Goal: Task Accomplishment & Management: Use online tool/utility

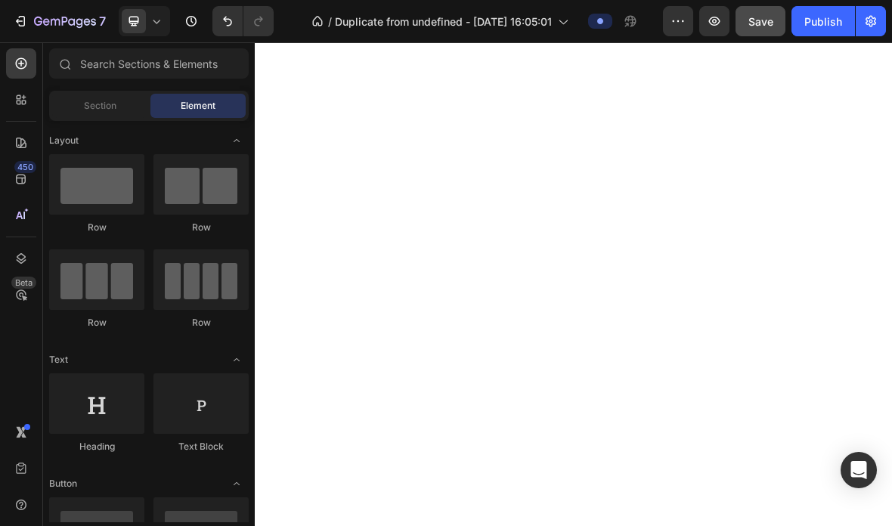
click at [767, 31] on button "Save" at bounding box center [761, 21] width 50 height 30
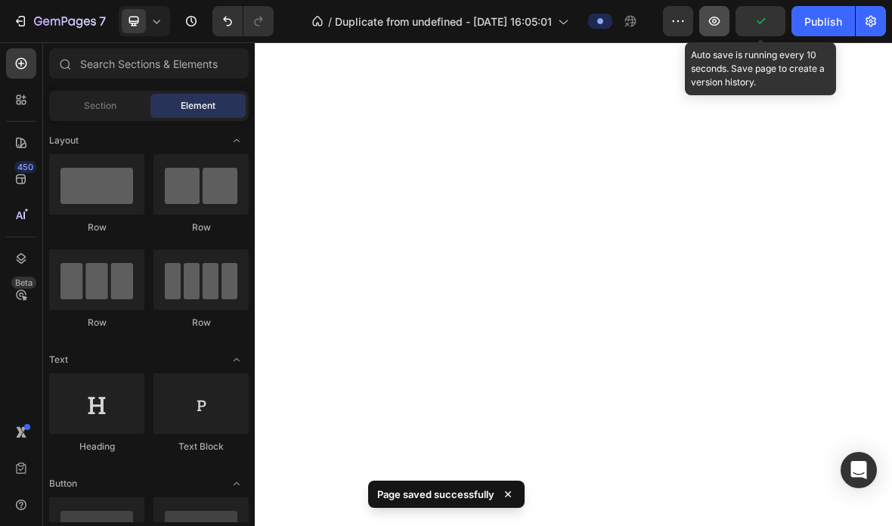
click at [712, 24] on icon "button" at bounding box center [714, 21] width 11 height 9
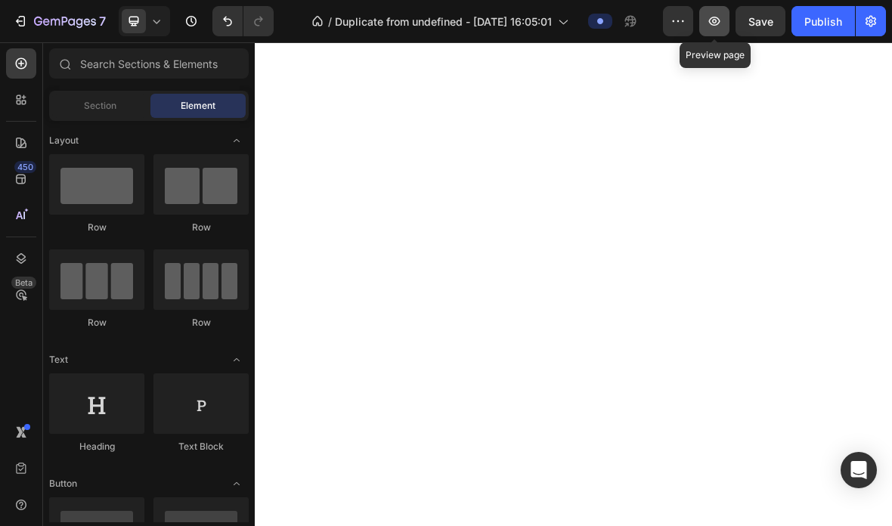
click at [713, 18] on icon "button" at bounding box center [714, 21] width 11 height 9
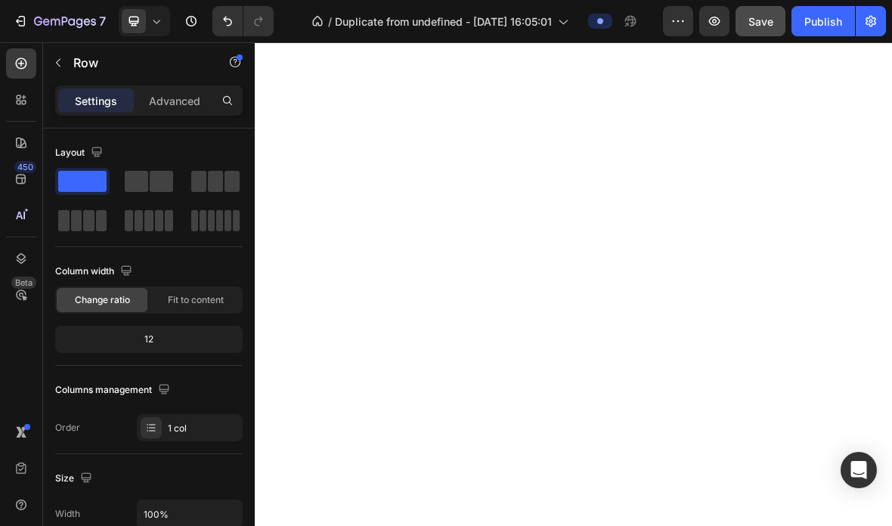
click at [763, 25] on span "Save" at bounding box center [760, 21] width 25 height 13
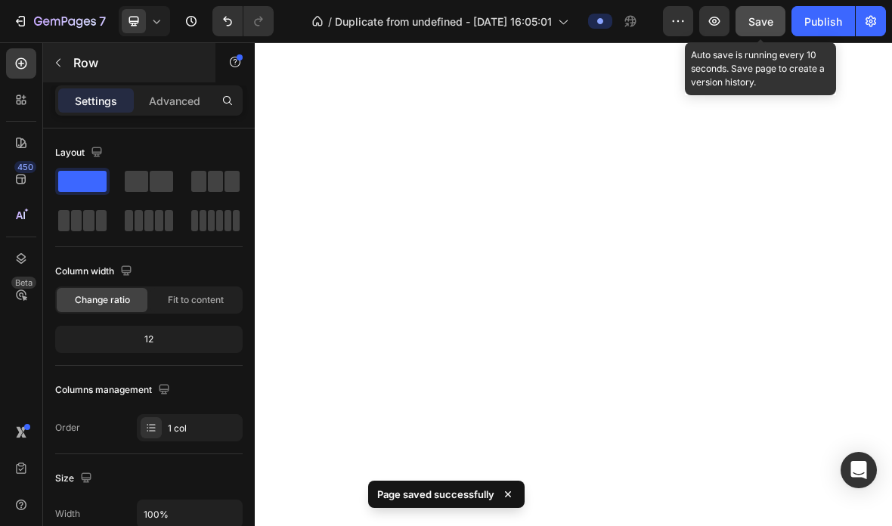
click at [58, 60] on icon "button" at bounding box center [58, 63] width 12 height 12
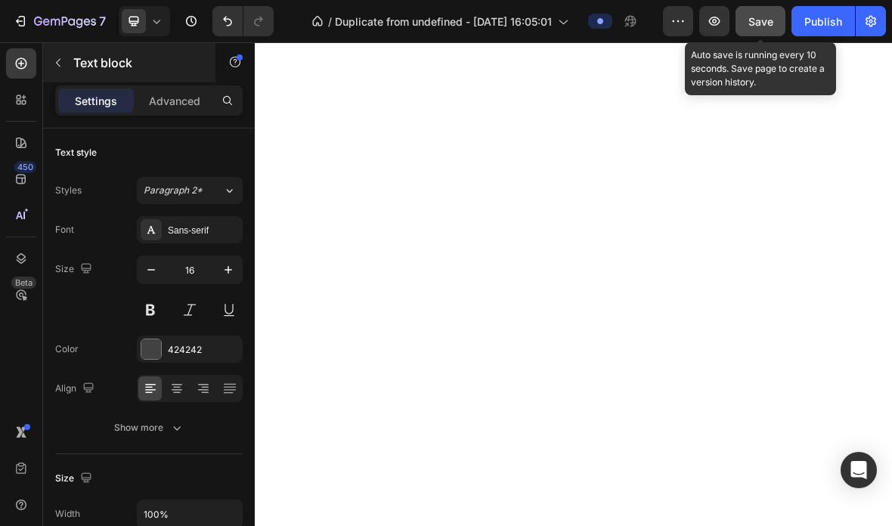
click at [67, 59] on button "button" at bounding box center [58, 63] width 24 height 24
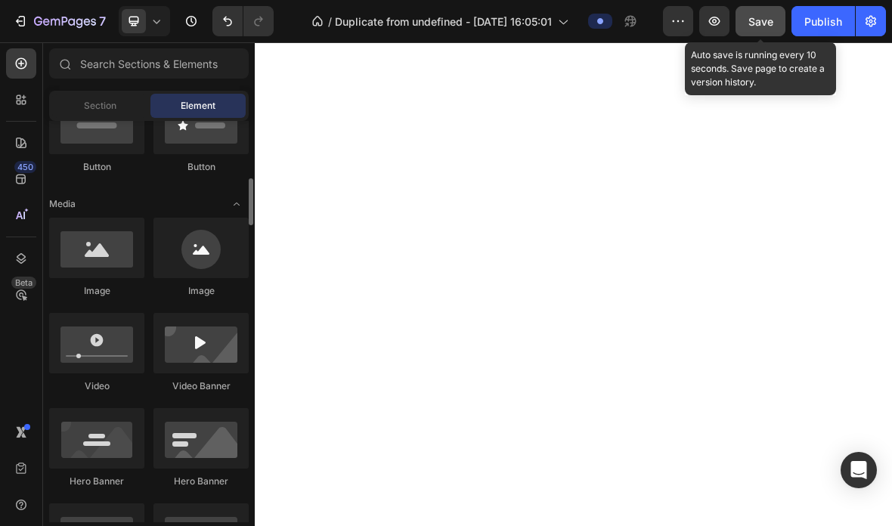
scroll to position [418, 0]
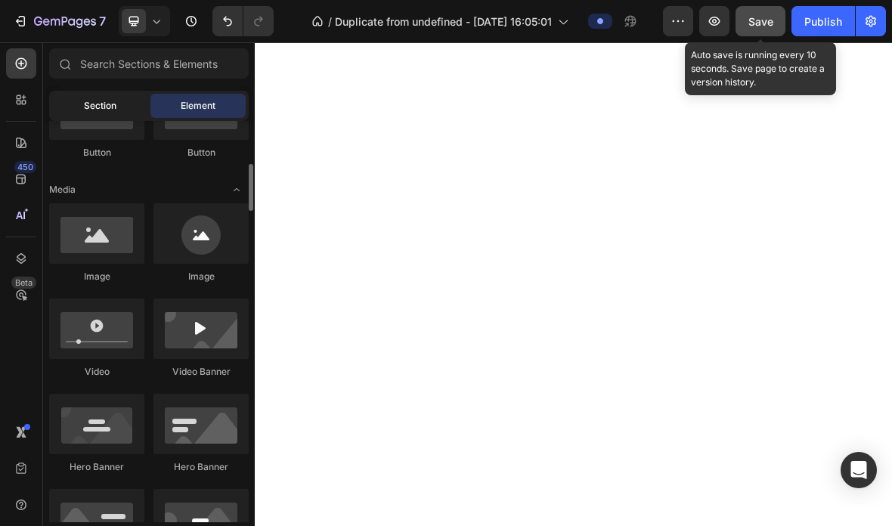
click at [86, 104] on span "Section" at bounding box center [100, 106] width 33 height 14
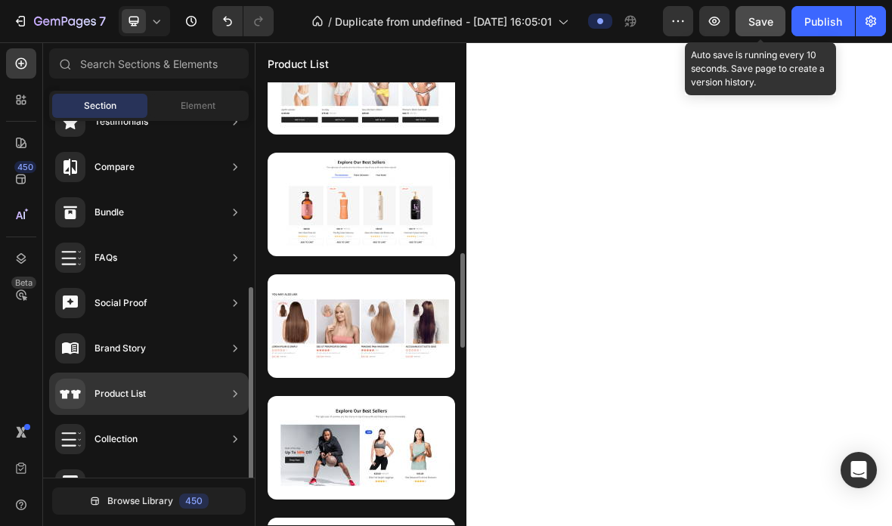
scroll to position [664, 0]
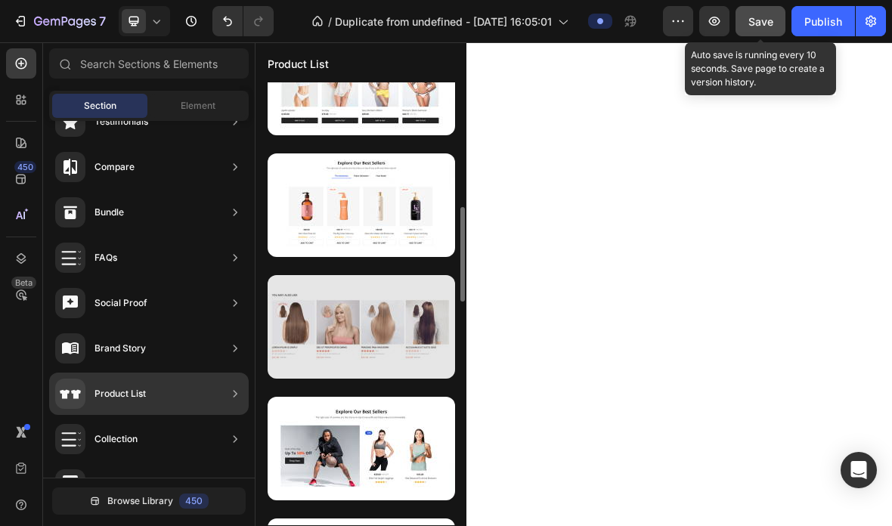
click at [395, 368] on div at bounding box center [361, 327] width 187 height 104
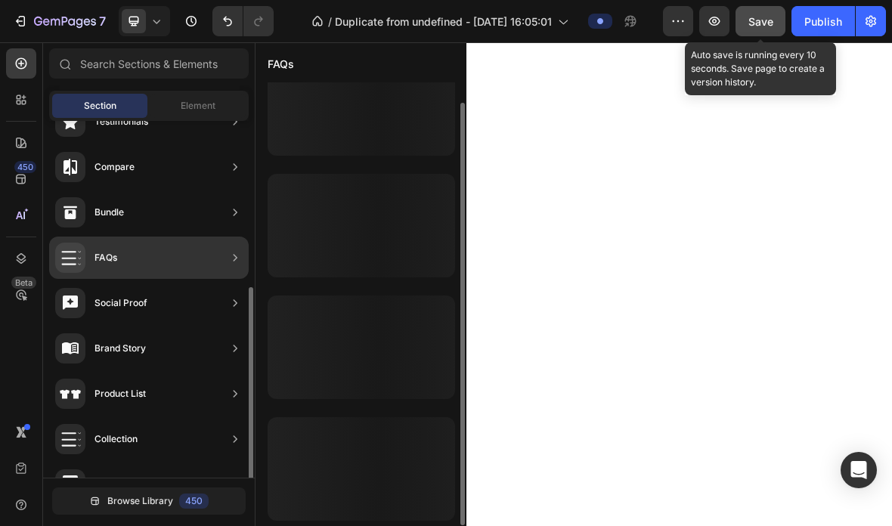
scroll to position [96, 0]
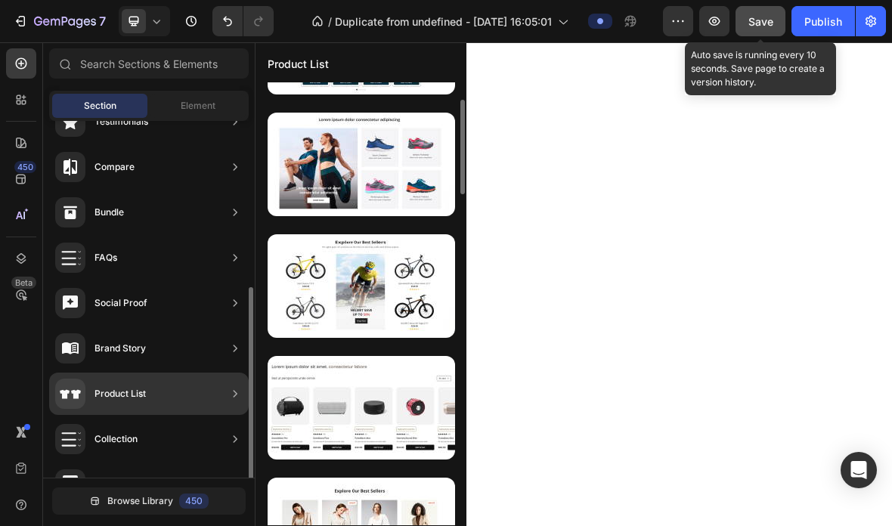
click at [127, 415] on div "Hero Section Product Detail Brands Trusted Badges Guarantee Product Breakdown H…" at bounding box center [149, 209] width 212 height 877
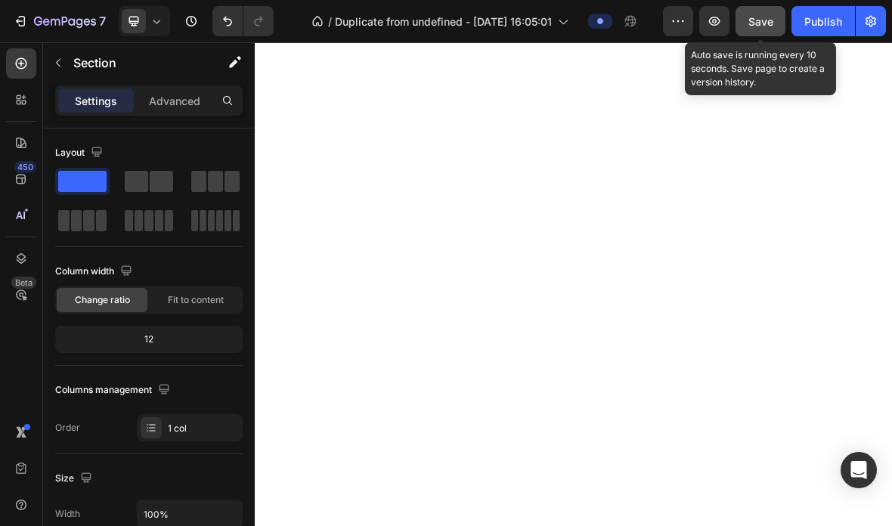
click at [757, 23] on span "Save" at bounding box center [760, 21] width 25 height 13
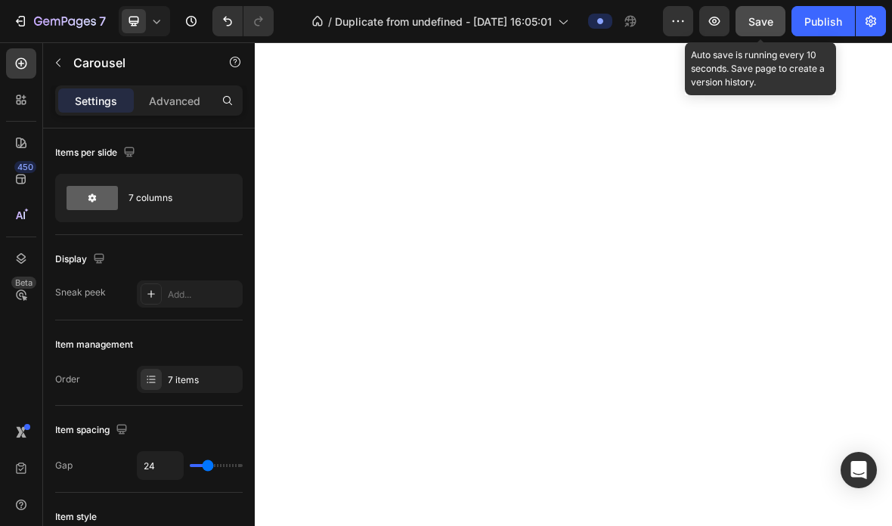
click at [778, 23] on button "Save" at bounding box center [761, 21] width 50 height 30
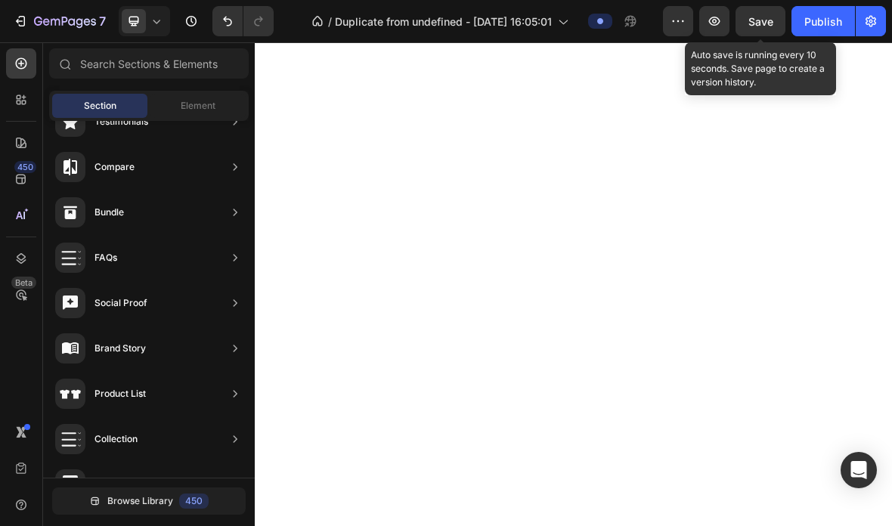
click at [770, 17] on span "Save" at bounding box center [760, 21] width 25 height 13
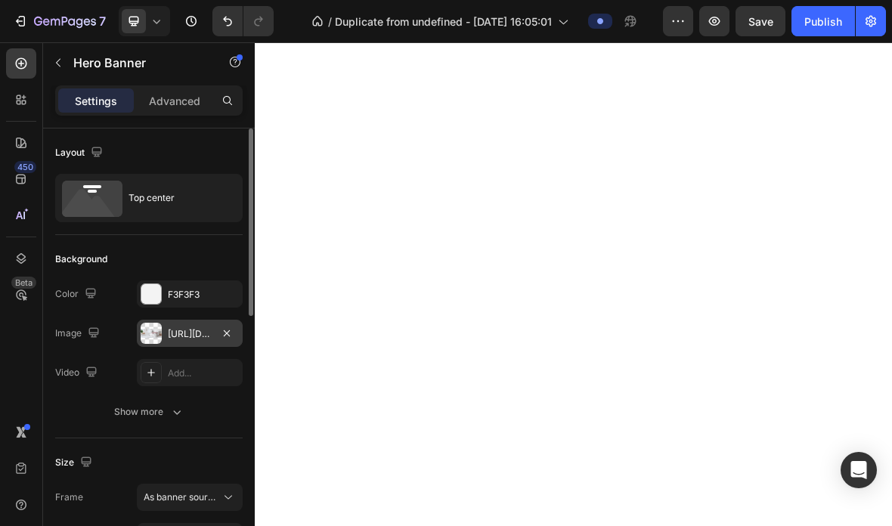
click at [145, 338] on div at bounding box center [151, 333] width 21 height 21
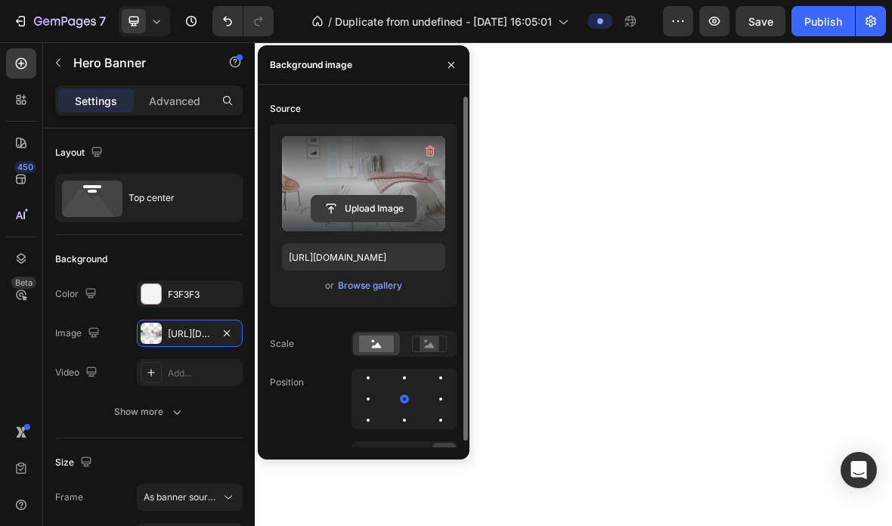
click at [386, 206] on input "file" at bounding box center [363, 209] width 104 height 26
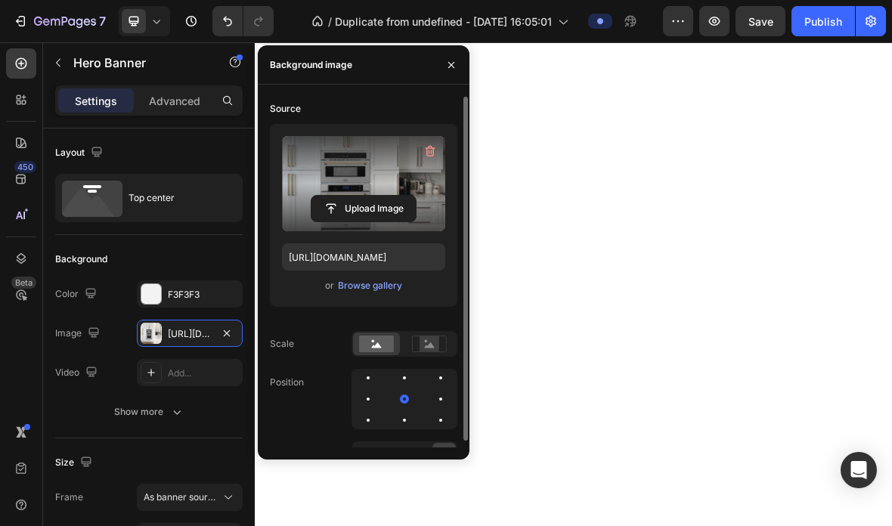
type input "https://cdn.shopify.com/s/files/1/0760/0812/8745/files/gempages_580007158490333…"
click at [429, 327] on div "Source Upload Image https://cdn.shopify.com/s/files/1/0760/0812/8745/files/gemp…" at bounding box center [363, 310] width 187 height 427
click at [428, 339] on rect at bounding box center [430, 343] width 20 height 15
click at [429, 344] on icon at bounding box center [430, 344] width 10 height 5
click at [373, 352] on div at bounding box center [376, 344] width 47 height 23
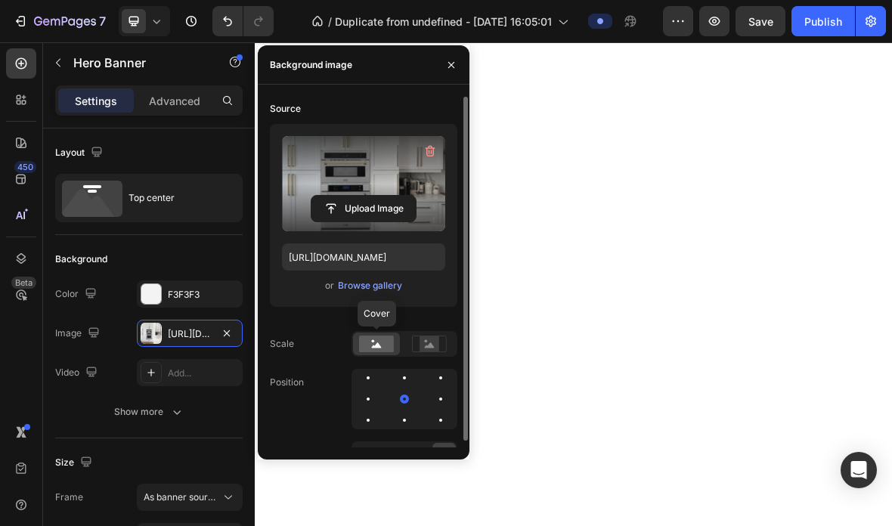
click at [383, 353] on div at bounding box center [376, 344] width 47 height 23
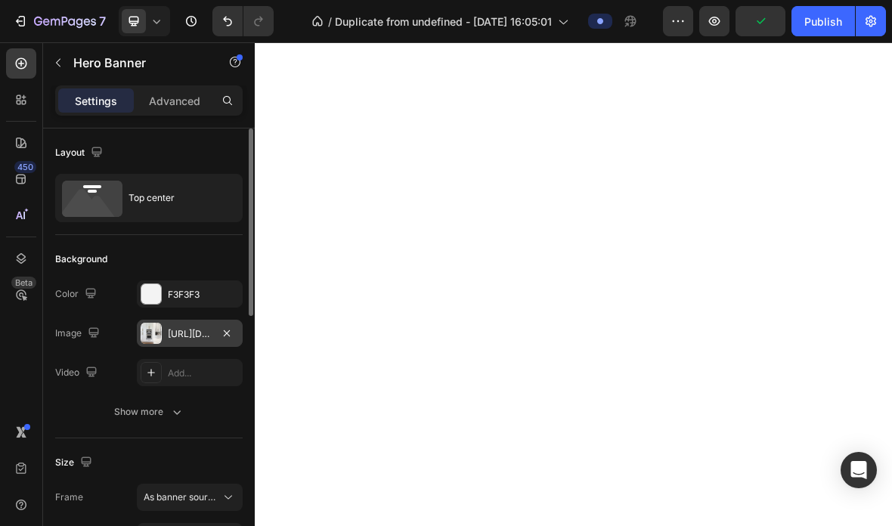
click at [153, 341] on div at bounding box center [151, 333] width 21 height 21
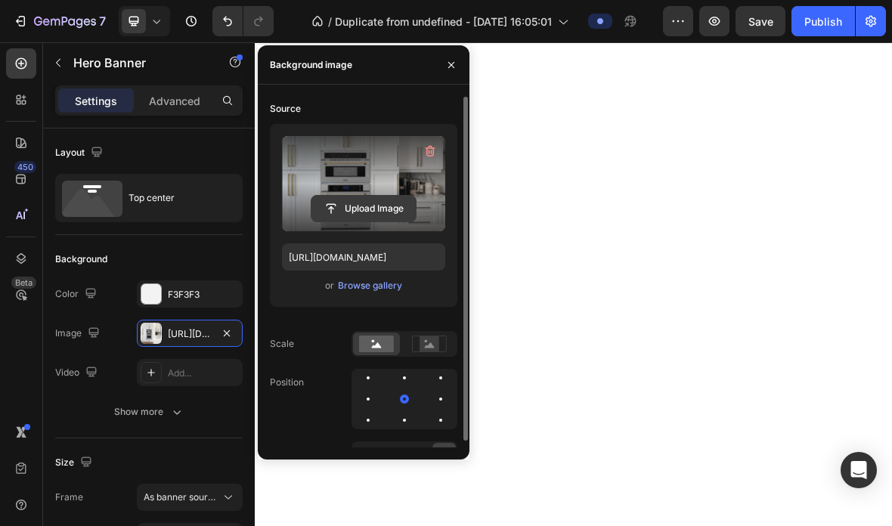
click at [386, 208] on input "file" at bounding box center [363, 209] width 104 height 26
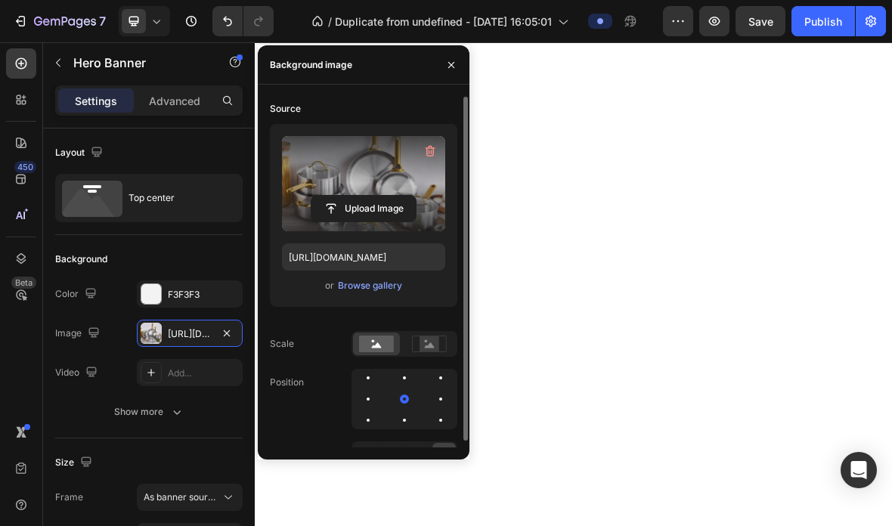
type input "https://cdn.shopify.com/s/files/1/0760/0812/8745/files/gempages_580007158490333…"
click at [448, 62] on icon "button" at bounding box center [451, 64] width 6 height 6
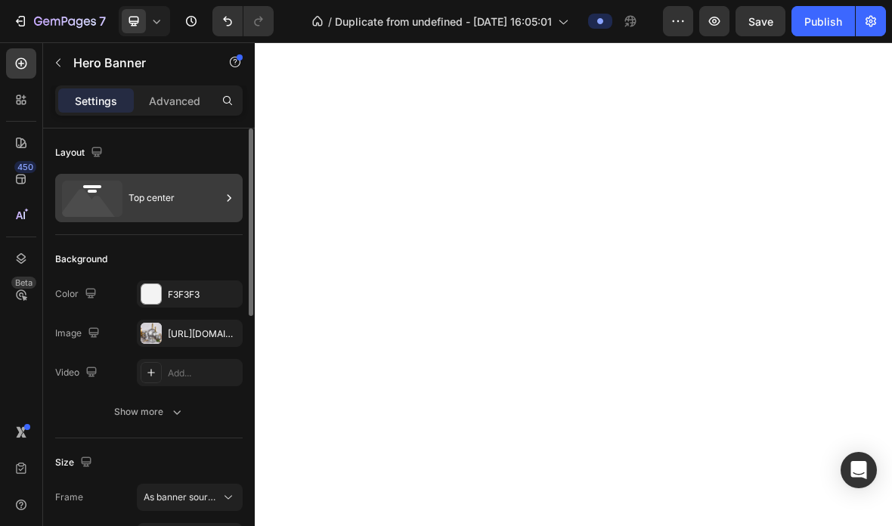
click at [88, 212] on icon at bounding box center [89, 207] width 54 height 36
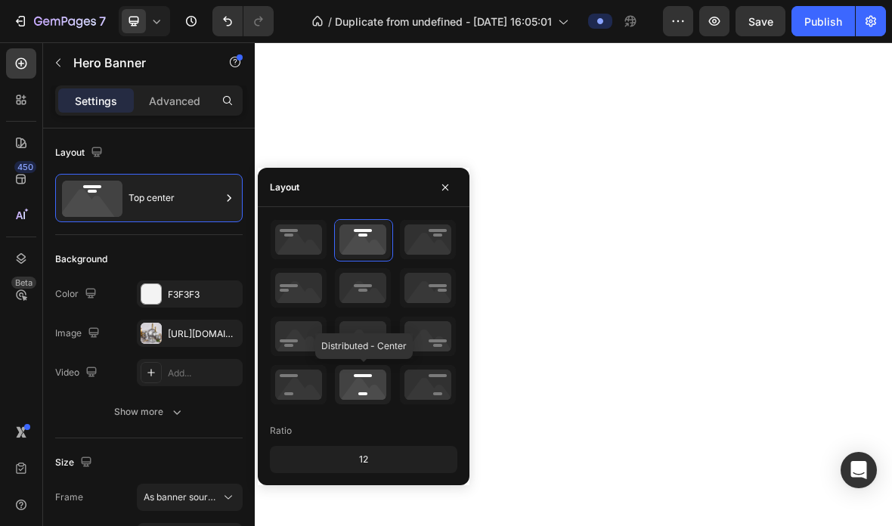
click at [378, 386] on icon at bounding box center [363, 384] width 56 height 39
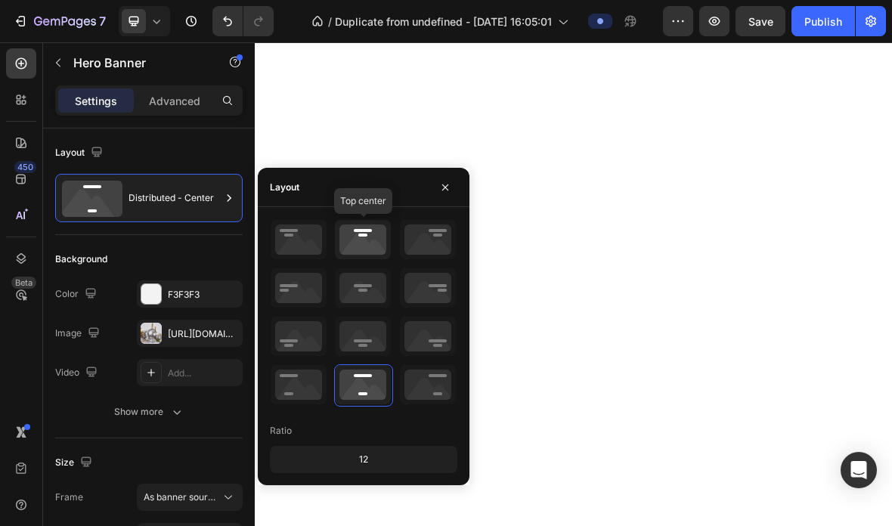
click at [383, 240] on icon at bounding box center [363, 239] width 56 height 39
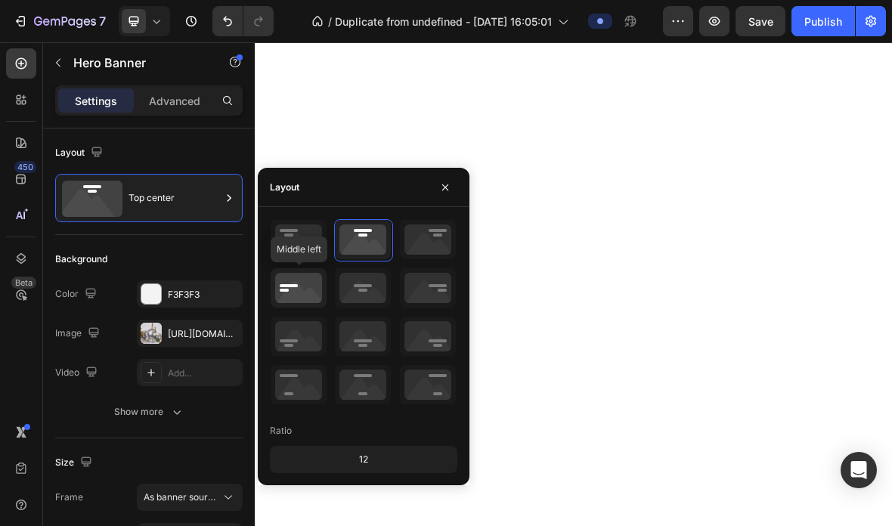
click at [300, 290] on icon at bounding box center [299, 287] width 56 height 39
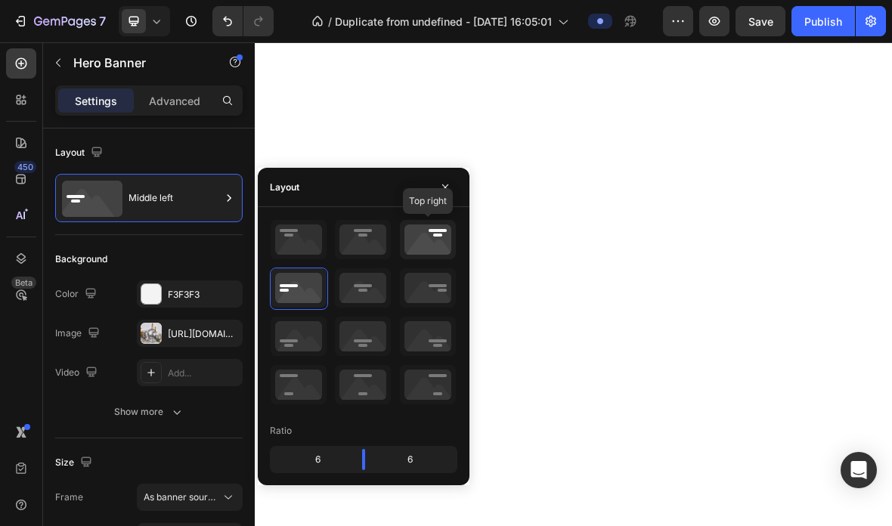
click at [418, 259] on icon at bounding box center [428, 239] width 56 height 39
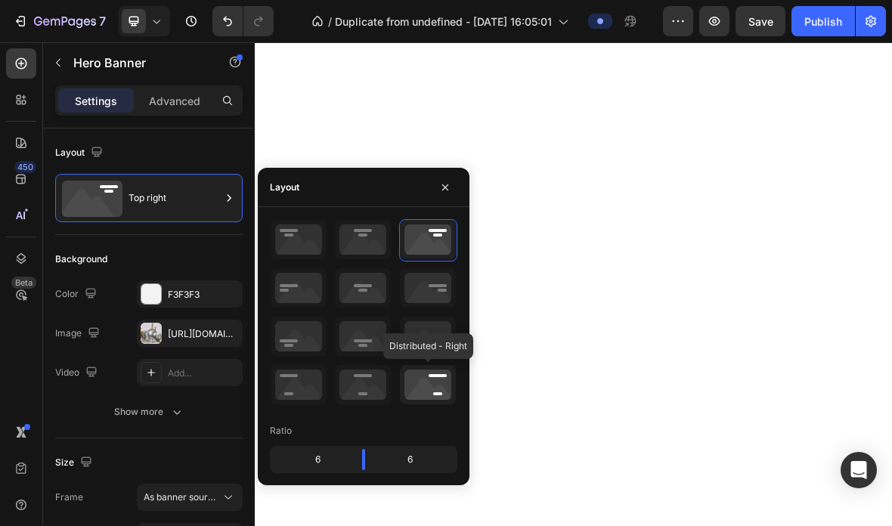
click at [426, 384] on icon at bounding box center [428, 384] width 56 height 39
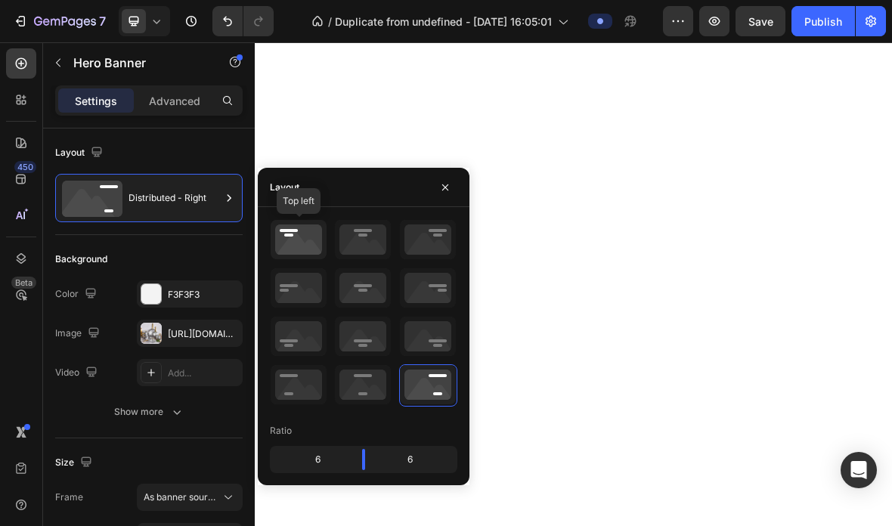
click at [290, 252] on icon at bounding box center [299, 239] width 56 height 39
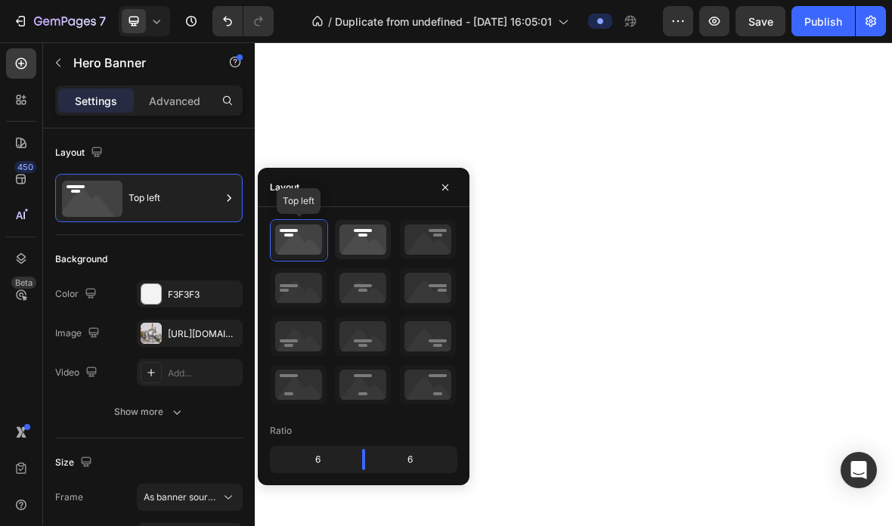
click at [345, 249] on icon at bounding box center [363, 239] width 56 height 39
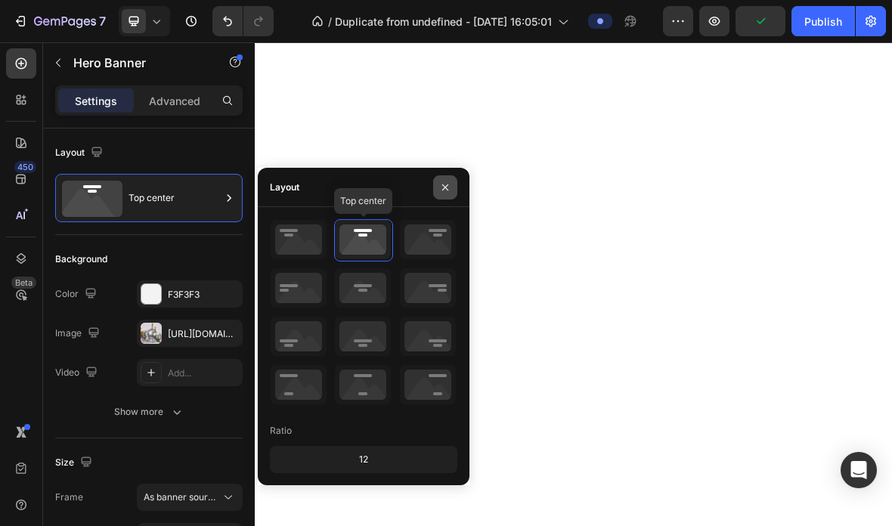
click at [444, 197] on button "button" at bounding box center [445, 187] width 24 height 24
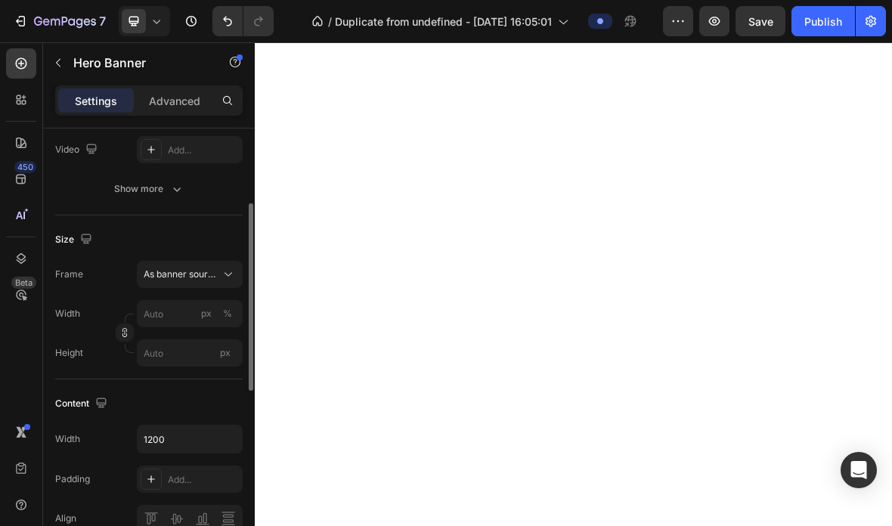
scroll to position [225, 0]
click at [217, 278] on span "As banner source" at bounding box center [181, 273] width 74 height 14
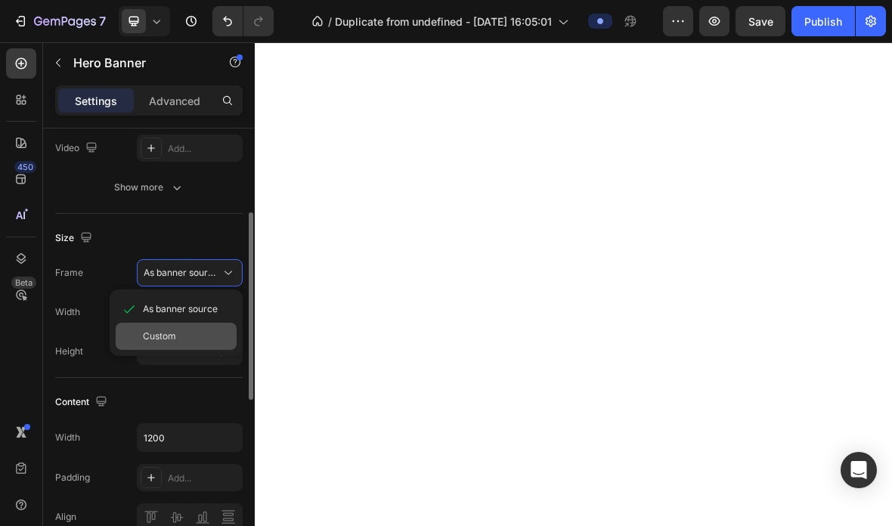
click at [142, 345] on div "Custom" at bounding box center [176, 336] width 121 height 27
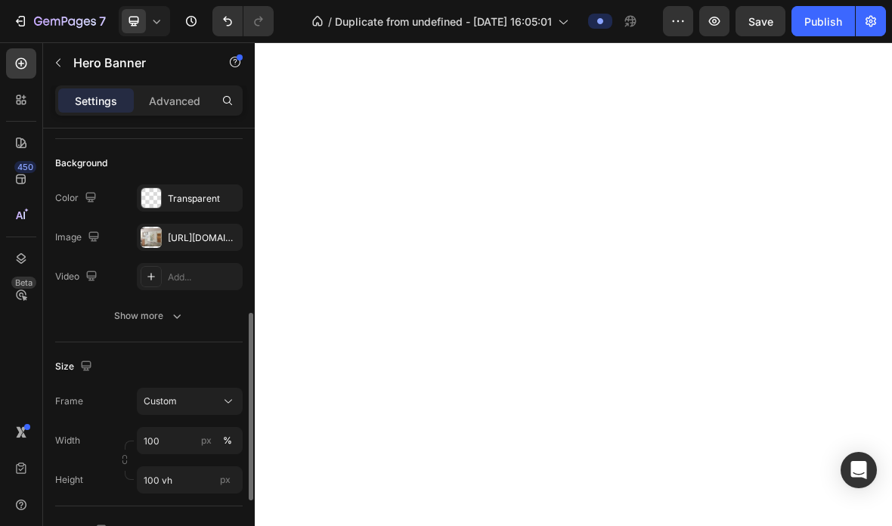
scroll to position [0, 0]
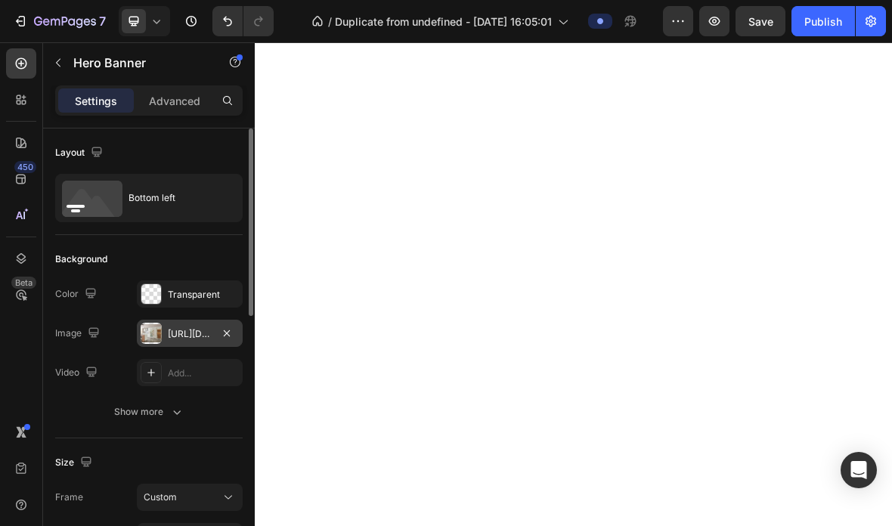
click at [160, 337] on div at bounding box center [151, 333] width 21 height 21
click at [194, 335] on div "https://cdn.shopify.com/s/files/1/0760/0812/8745/files/gempages_580007158490333…" at bounding box center [190, 334] width 44 height 14
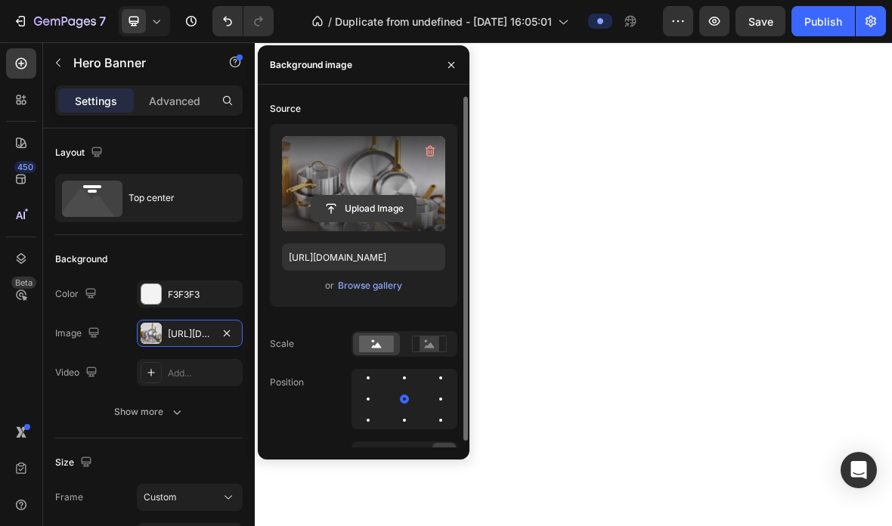
click at [384, 207] on input "file" at bounding box center [363, 209] width 104 height 26
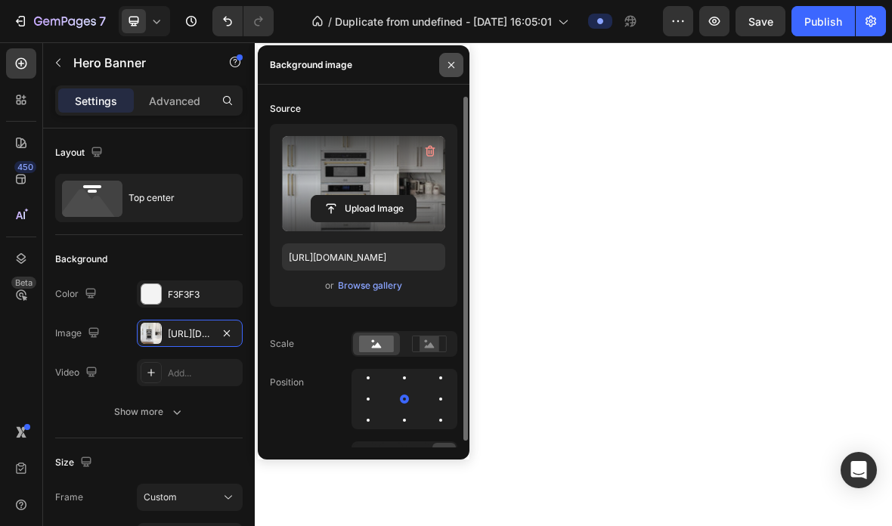
click at [448, 70] on icon "button" at bounding box center [451, 65] width 12 height 12
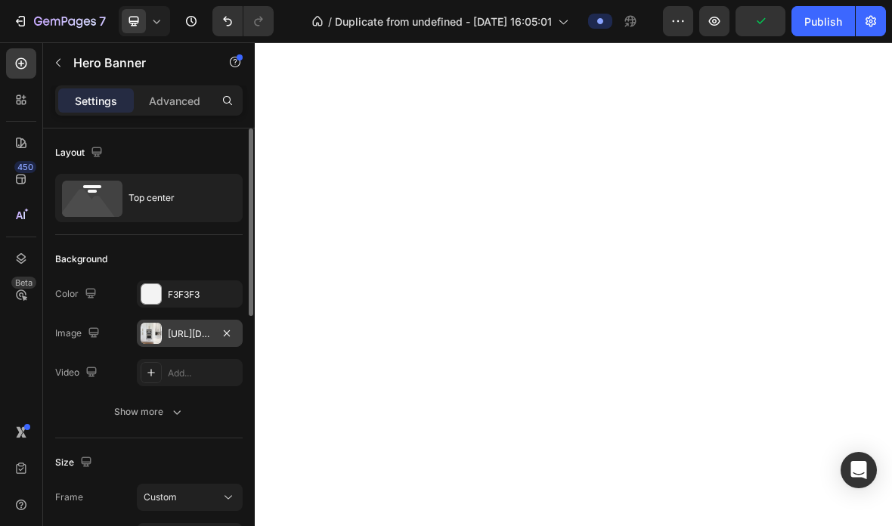
click at [160, 334] on div at bounding box center [151, 333] width 21 height 21
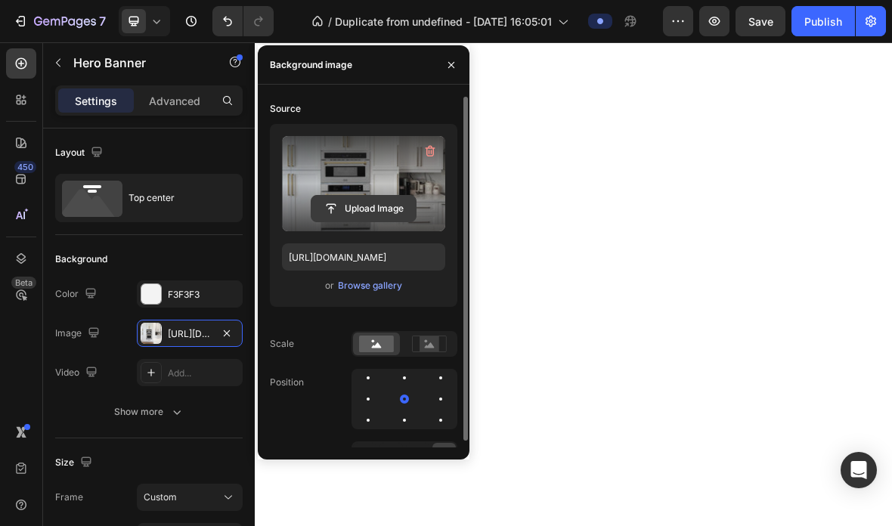
click at [379, 210] on input "file" at bounding box center [363, 209] width 104 height 26
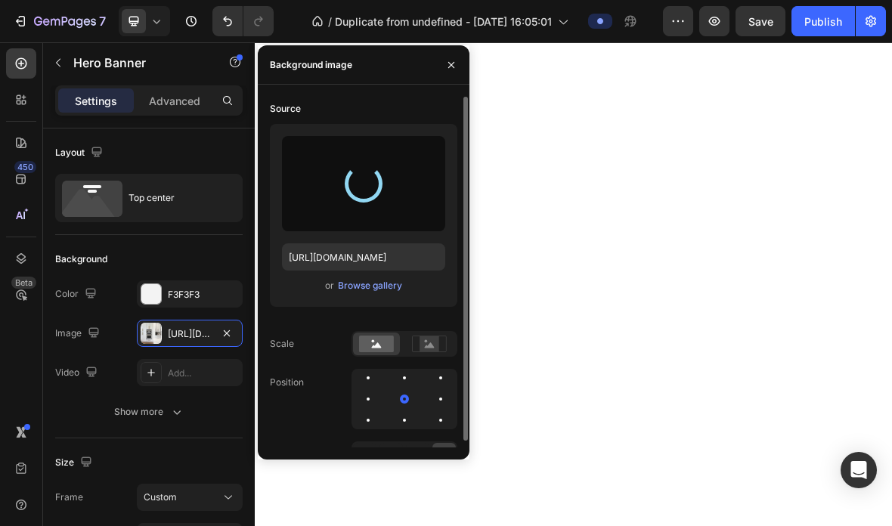
type input "https://cdn.shopify.com/s/files/1/0760/0812/8745/files/gempages_580007158490333…"
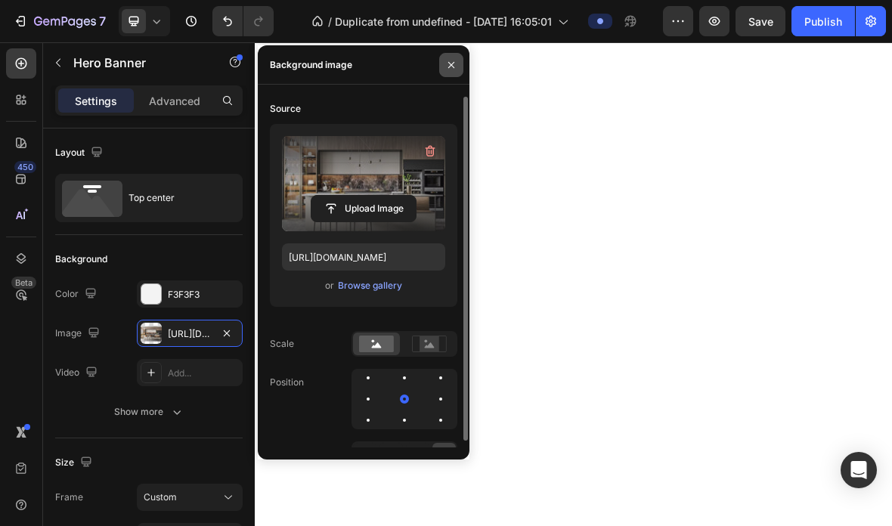
click at [444, 71] on button "button" at bounding box center [451, 65] width 24 height 24
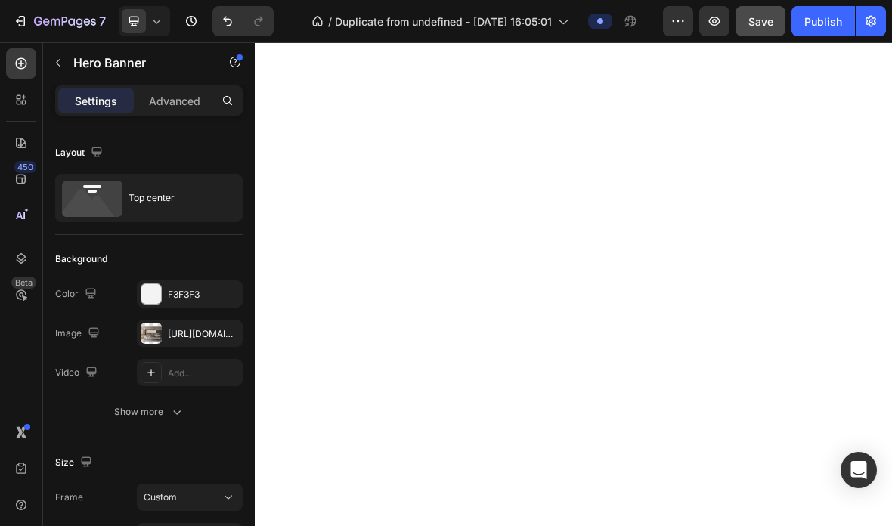
click at [760, 29] on div "Save" at bounding box center [760, 22] width 25 height 16
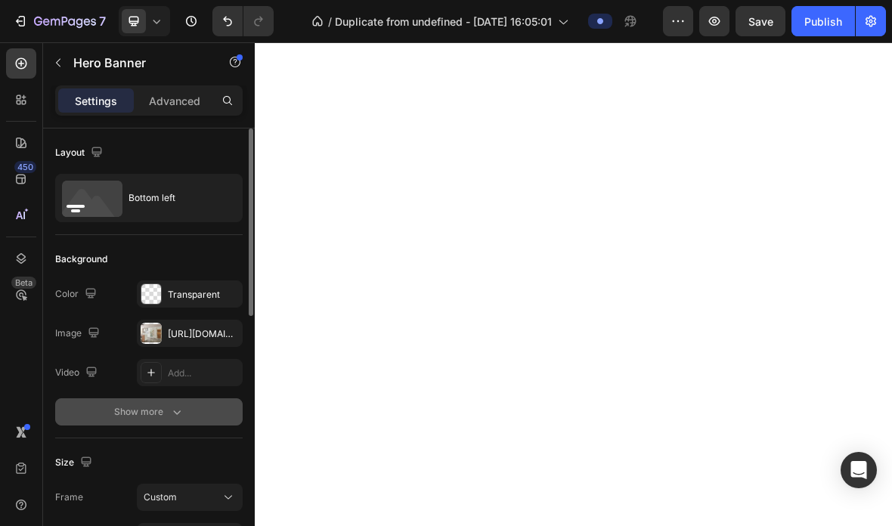
click at [133, 407] on div "Show more" at bounding box center [149, 411] width 70 height 15
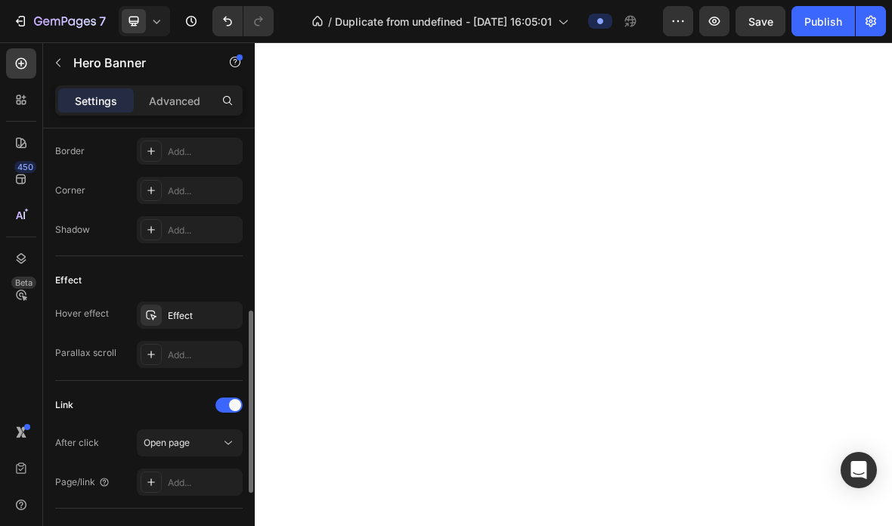
scroll to position [725, 0]
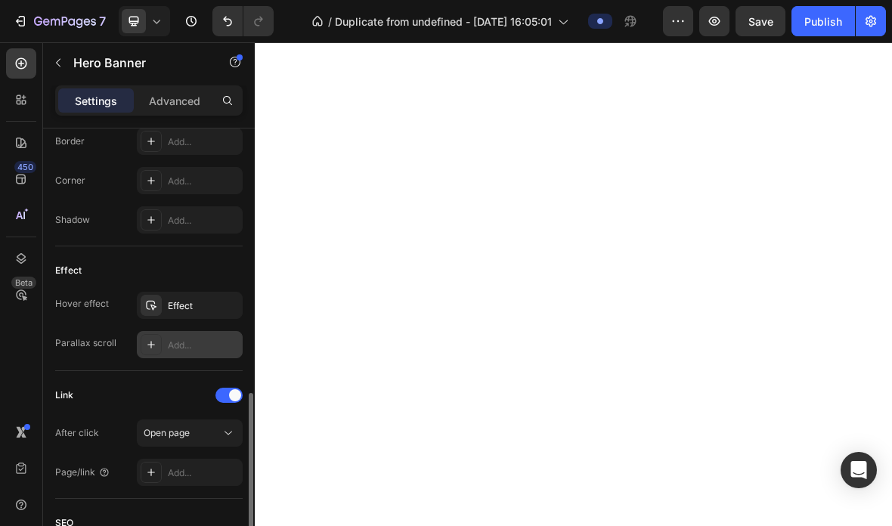
click at [145, 341] on icon at bounding box center [151, 345] width 12 height 12
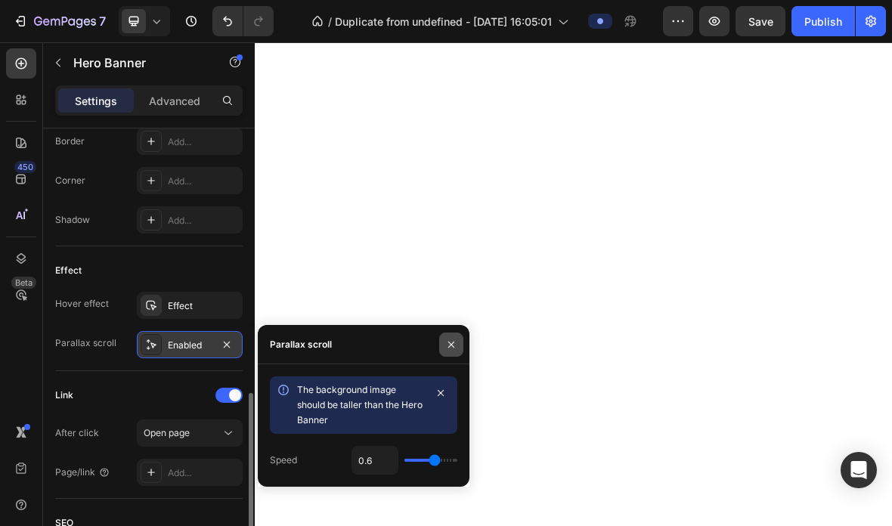
click at [448, 345] on icon "button" at bounding box center [451, 345] width 12 height 12
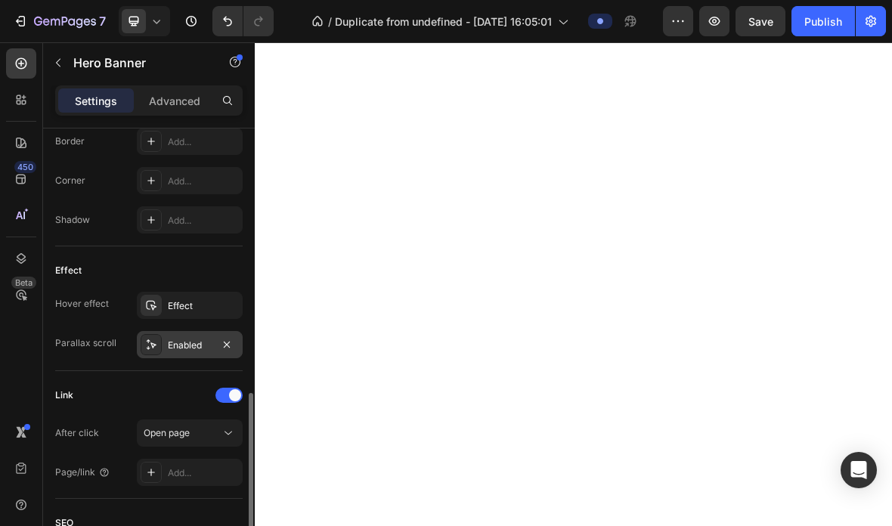
click at [146, 342] on icon at bounding box center [151, 345] width 12 height 12
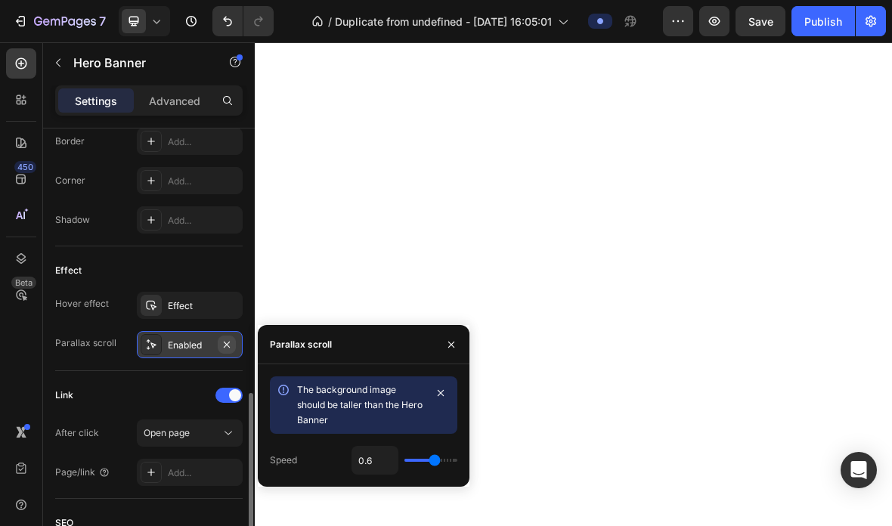
click at [225, 352] on button "button" at bounding box center [227, 345] width 18 height 18
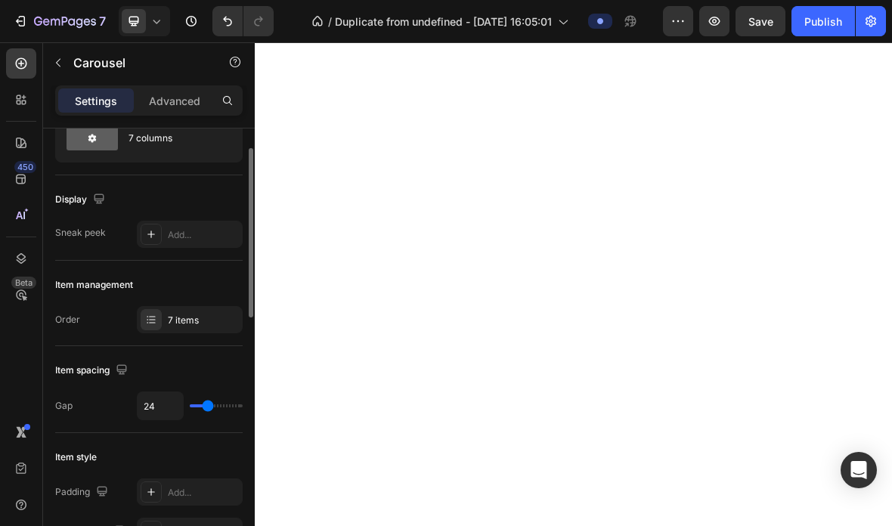
scroll to position [0, 0]
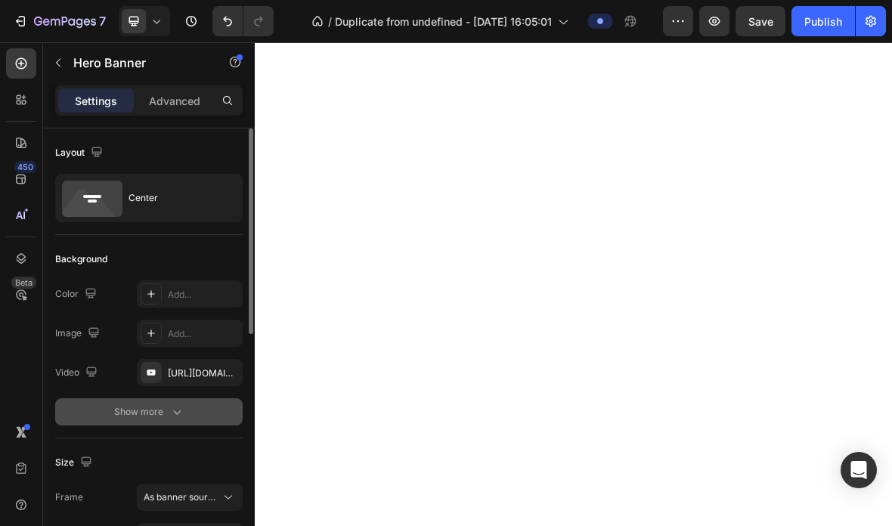
click at [143, 416] on div "Show more" at bounding box center [149, 411] width 70 height 15
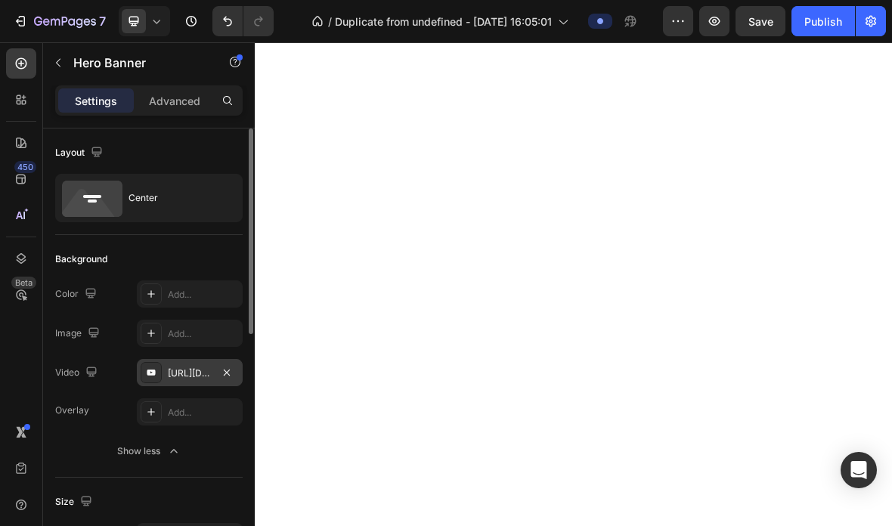
click at [163, 371] on div "https://www.youtube.com/watch?v=drIt4RH_kyQ" at bounding box center [190, 372] width 106 height 27
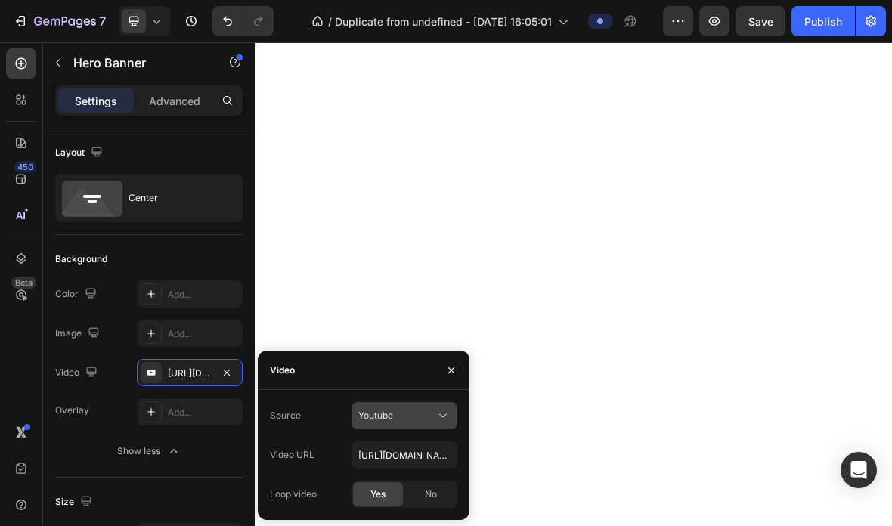
click at [437, 403] on button "Youtube" at bounding box center [405, 415] width 106 height 27
click at [437, 411] on icon at bounding box center [442, 415] width 15 height 15
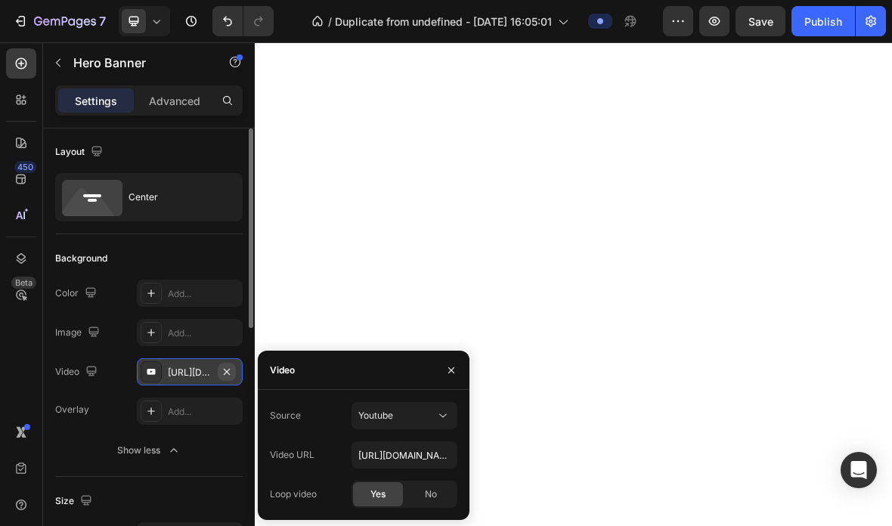
click at [226, 374] on icon "button" at bounding box center [227, 372] width 12 height 12
type input "Auto"
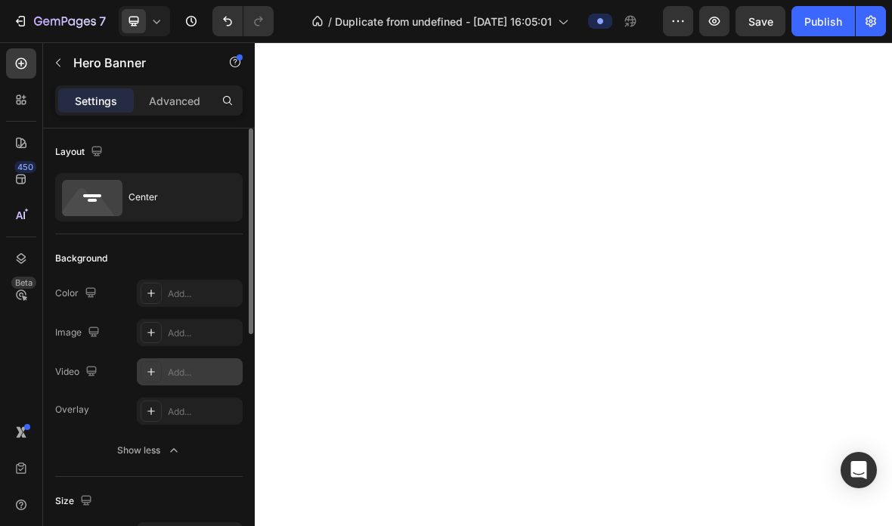
click at [138, 364] on div "Add..." at bounding box center [190, 371] width 106 height 27
type input "https://youtu.be/KOxfzBp72uk"
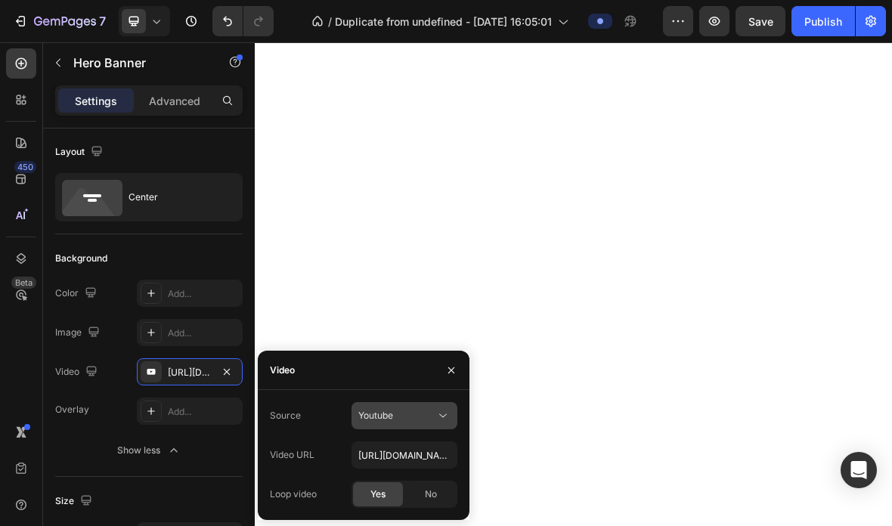
click at [452, 407] on button "Youtube" at bounding box center [405, 415] width 106 height 27
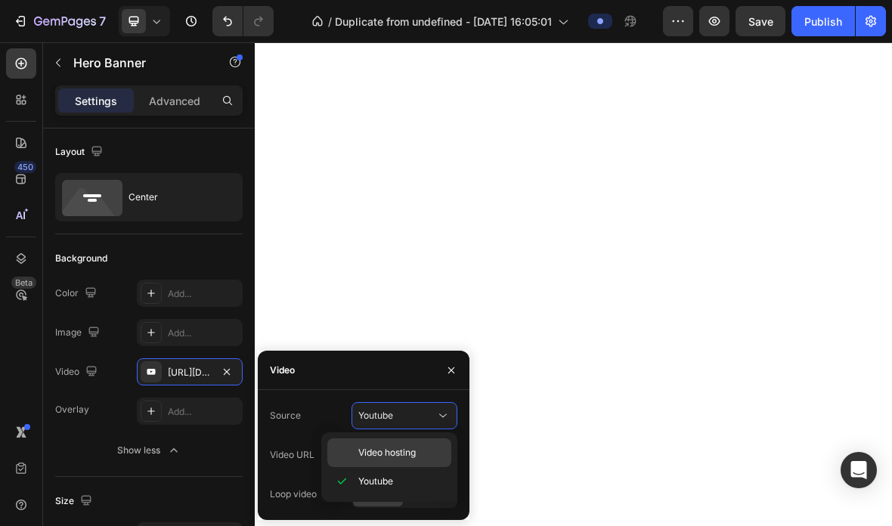
click at [433, 444] on div "Video hosting" at bounding box center [389, 452] width 124 height 29
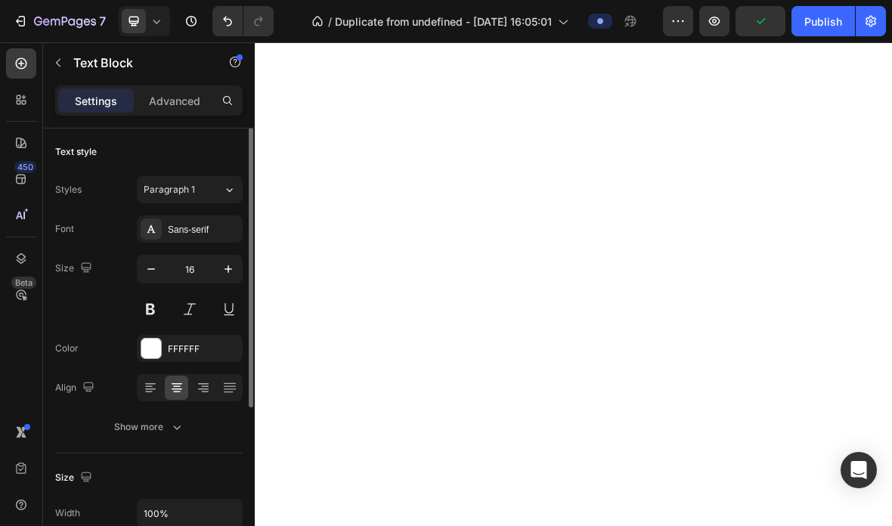
scroll to position [0, 0]
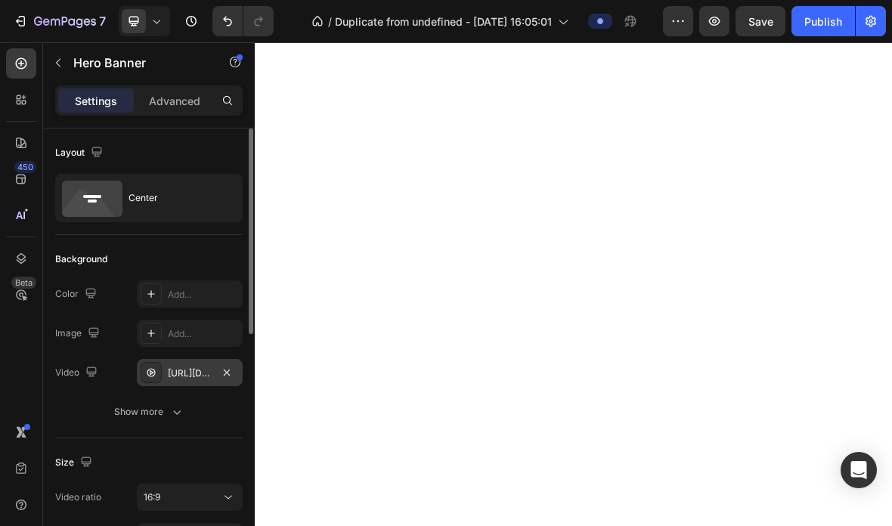
click at [208, 373] on div "https://cdn.shopify.com/videos/c/o/v/92a407d4e0c94a288eb54cac18c387dc.mp4" at bounding box center [190, 374] width 44 height 14
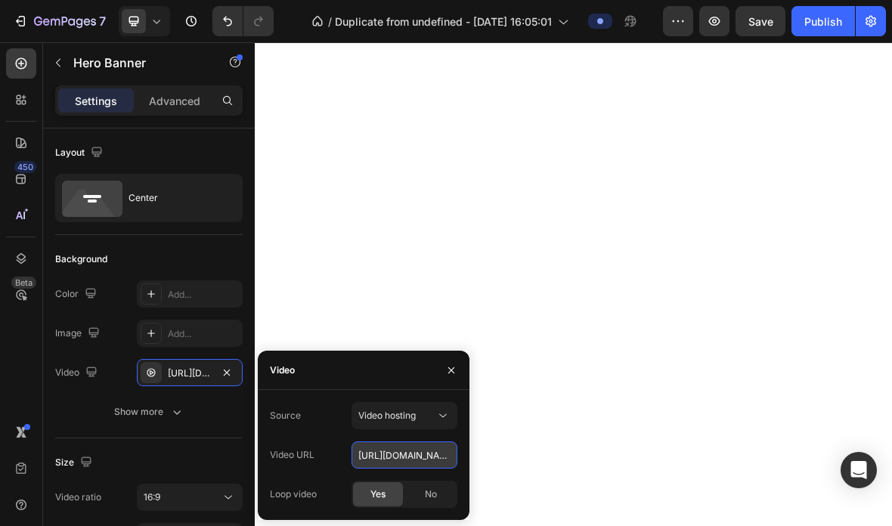
click at [441, 457] on input "https://cdn.shopify.com/videos/c/o/v/92a407d4e0c94a288eb54cac18c387dc.mp4" at bounding box center [405, 454] width 106 height 27
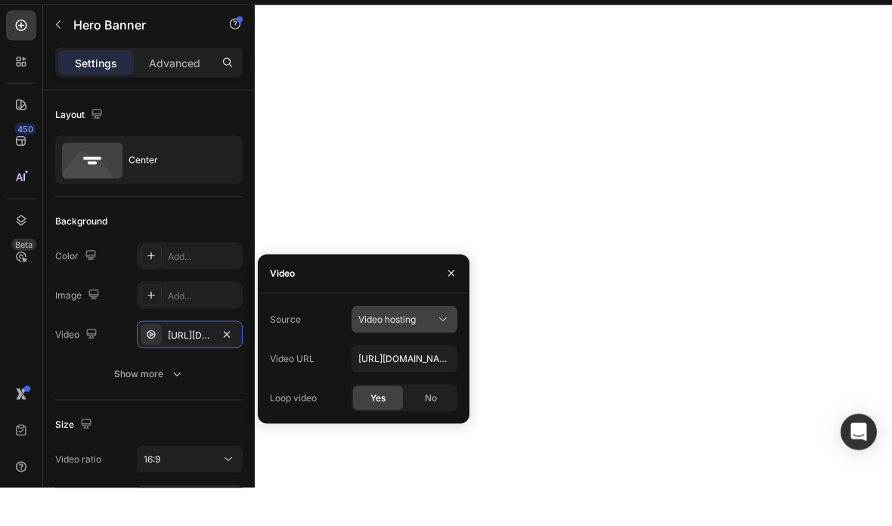
click at [413, 352] on span "Video hosting" at bounding box center [386, 357] width 57 height 11
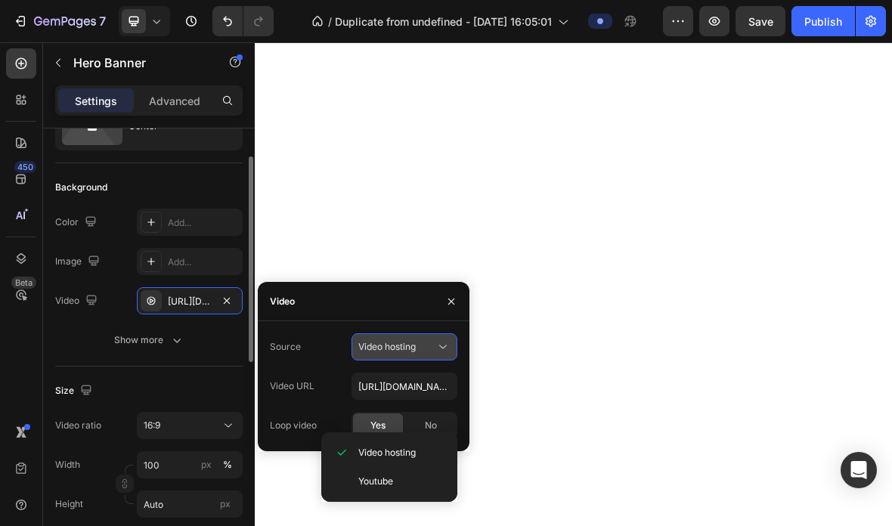
scroll to position [63, 0]
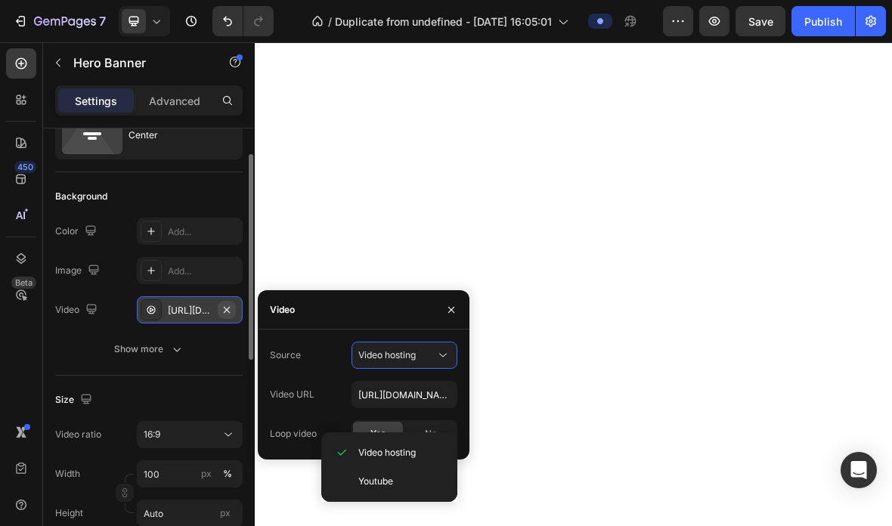
click at [234, 306] on button "button" at bounding box center [227, 310] width 18 height 18
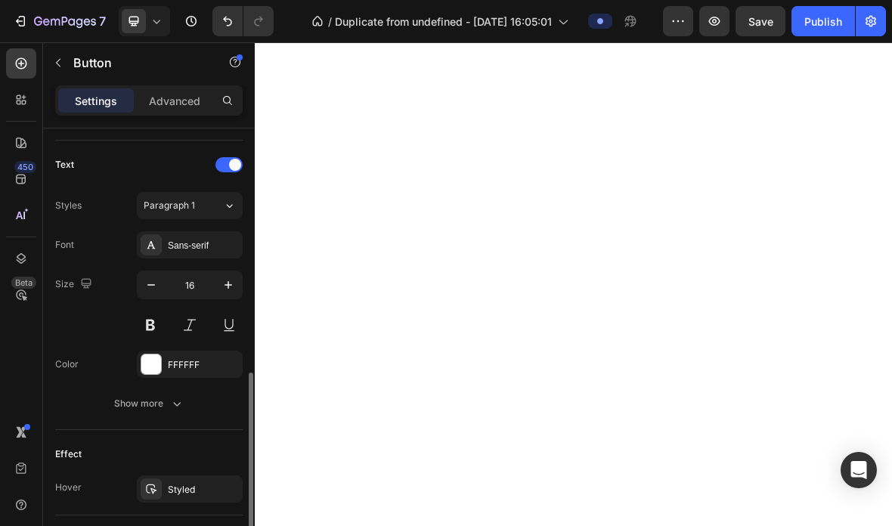
scroll to position [516, 0]
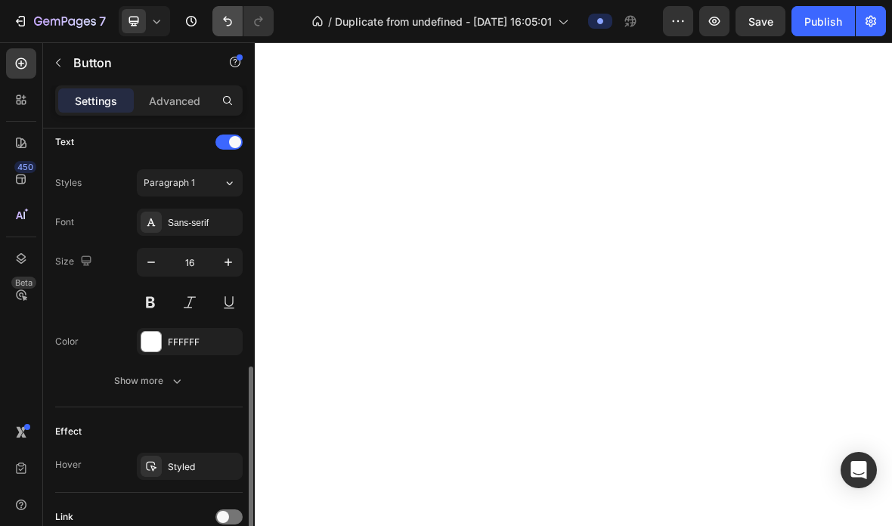
click at [235, 23] on icon "Undo/Redo" at bounding box center [227, 21] width 15 height 15
click at [227, 29] on button "Undo/Redo" at bounding box center [227, 21] width 30 height 30
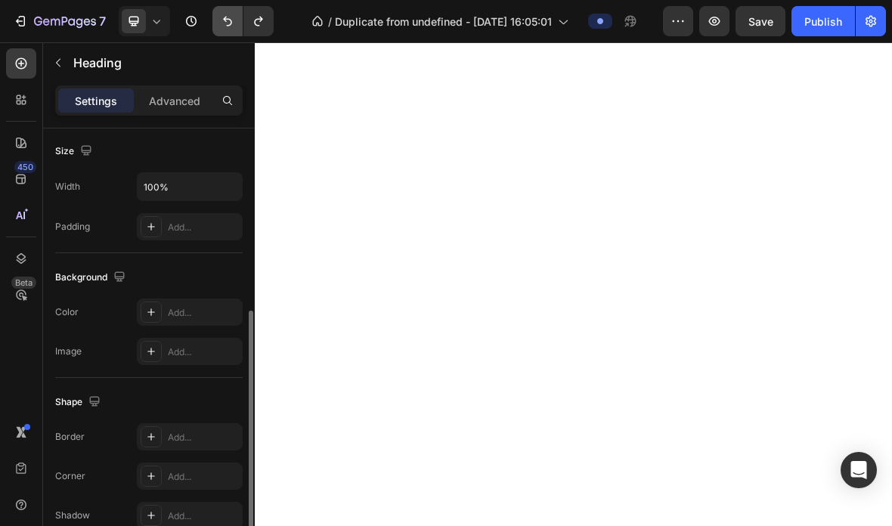
scroll to position [337, 0]
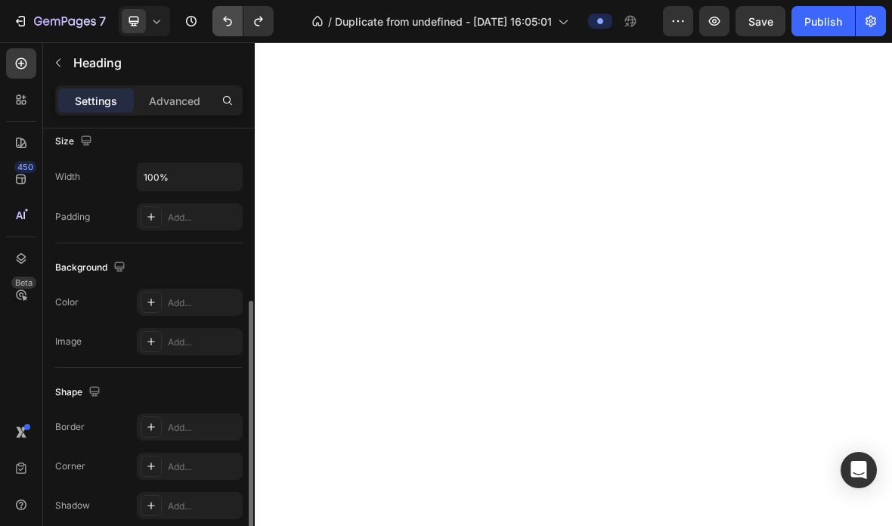
click at [234, 26] on icon "Undo/Redo" at bounding box center [227, 21] width 15 height 15
click at [230, 26] on icon "Undo/Redo" at bounding box center [227, 21] width 15 height 15
click at [233, 26] on icon "Undo/Redo" at bounding box center [227, 21] width 15 height 15
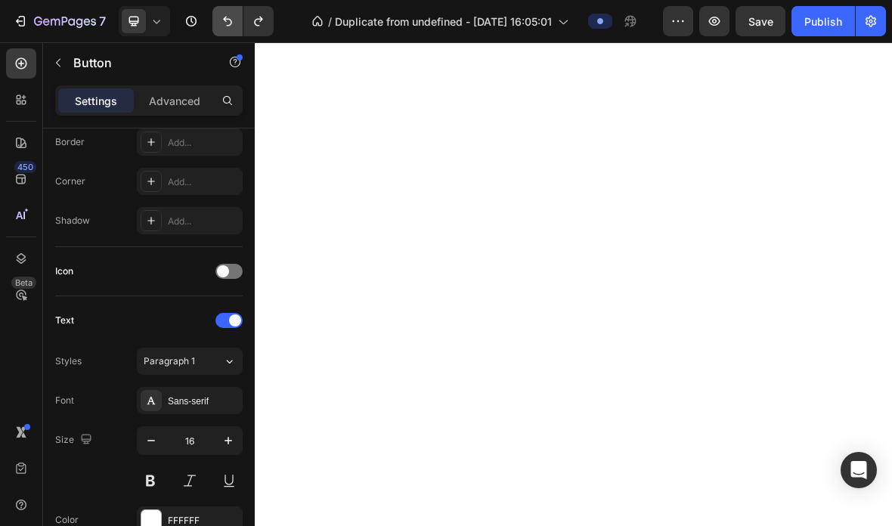
scroll to position [0, 0]
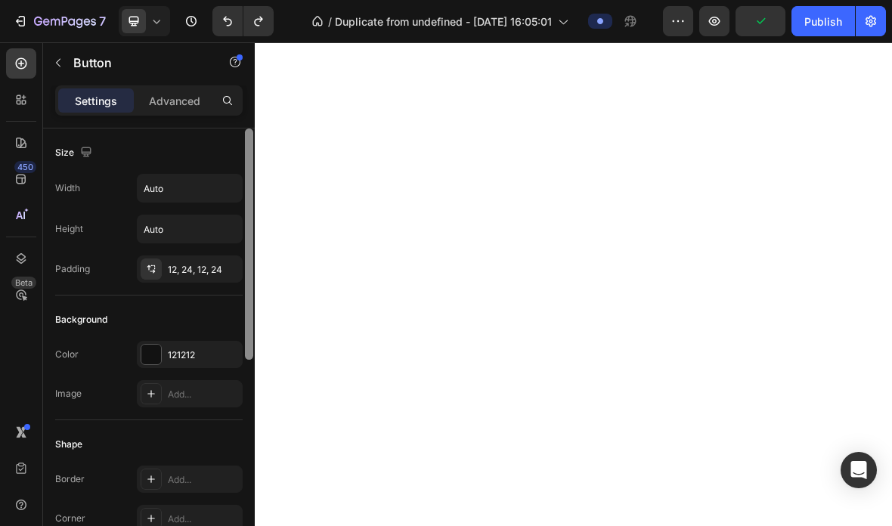
click at [249, 260] on div at bounding box center [249, 244] width 8 height 231
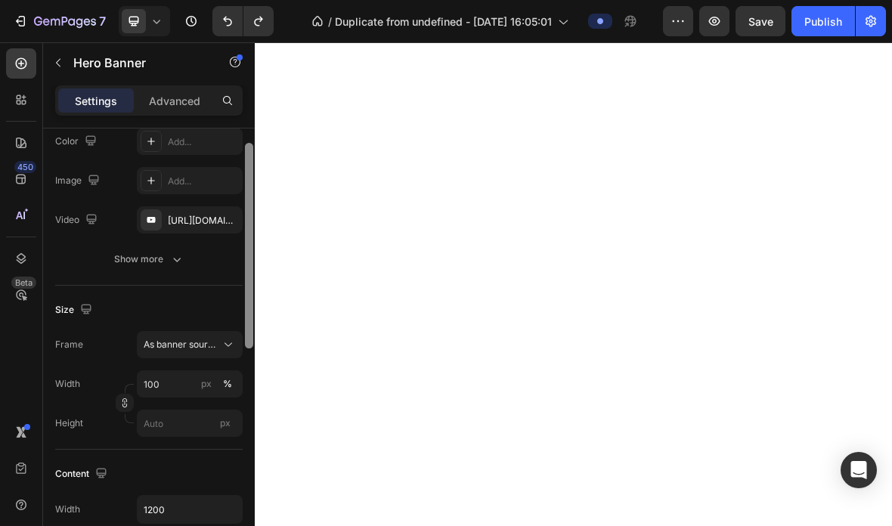
scroll to position [99, 0]
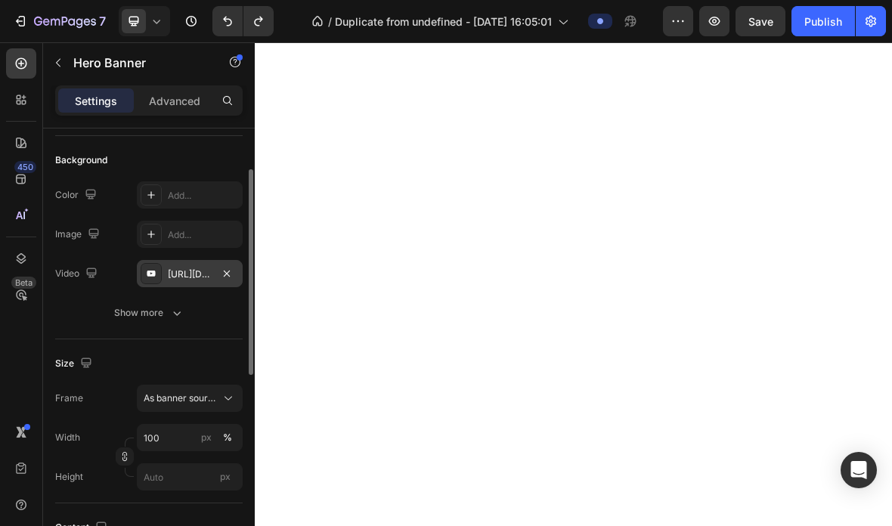
click at [194, 273] on div "https://www.youtube.com/watch?v=drIt4RH_kyQ" at bounding box center [190, 275] width 44 height 14
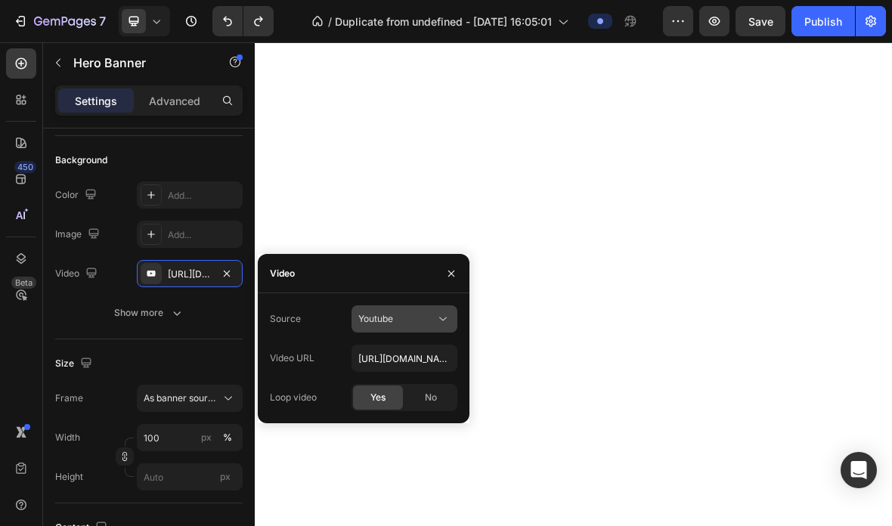
click at [435, 314] on div "Youtube" at bounding box center [396, 319] width 77 height 14
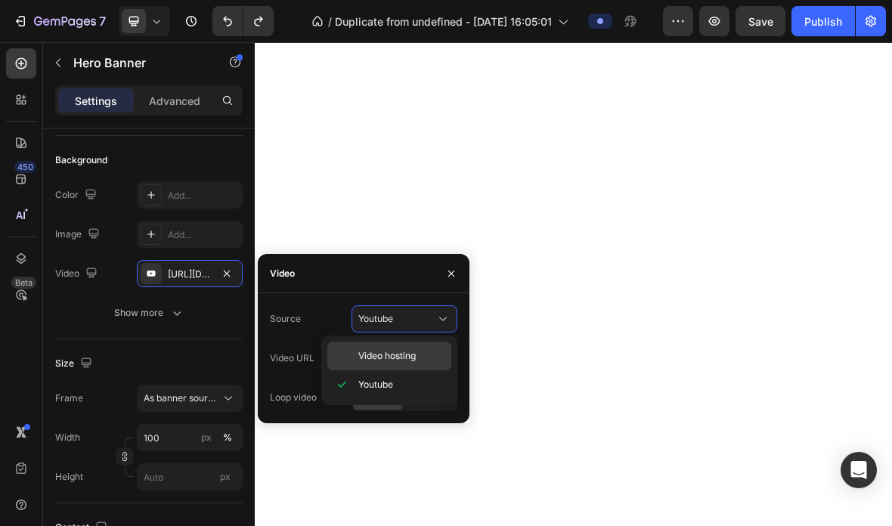
click at [428, 351] on p "Video hosting" at bounding box center [401, 356] width 86 height 14
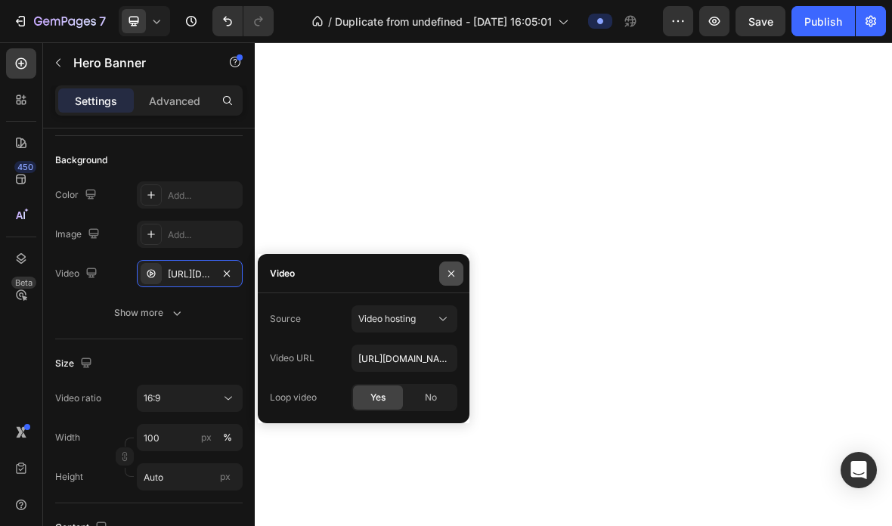
click at [453, 279] on icon "button" at bounding box center [451, 274] width 12 height 12
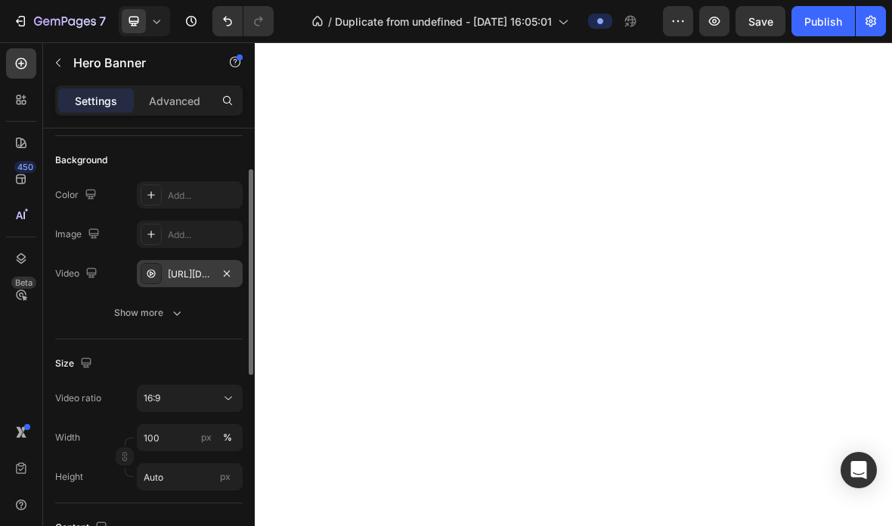
click at [190, 282] on div "https://cdn.shopify.com/videos/c/o/v/92a407d4e0c94a288eb54cac18c387dc.mp4" at bounding box center [190, 273] width 106 height 27
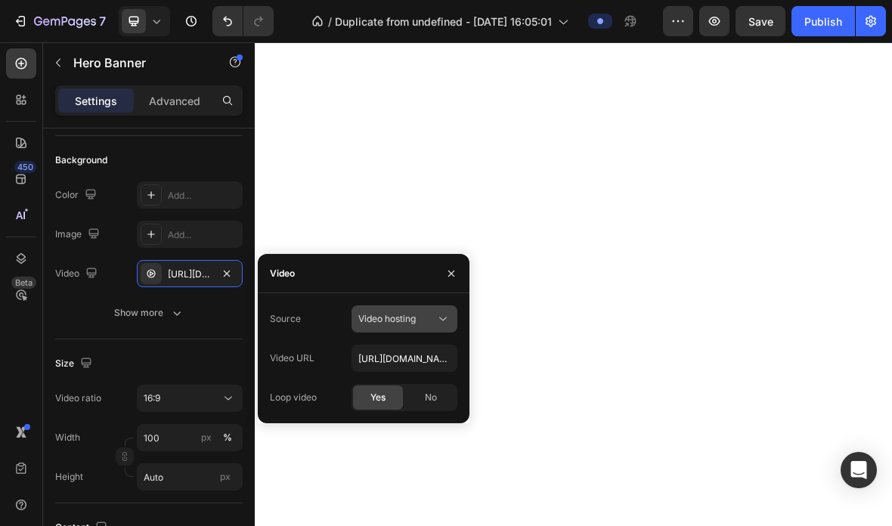
click at [432, 321] on div "Video hosting" at bounding box center [396, 319] width 77 height 14
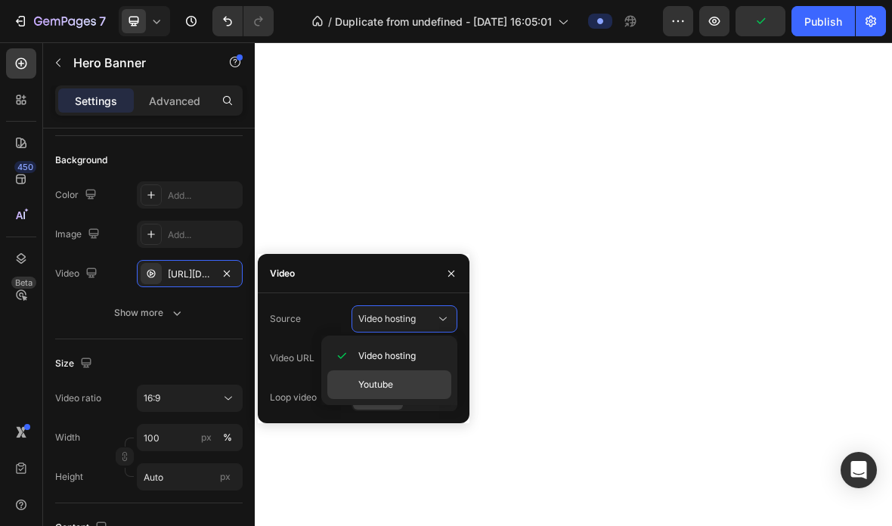
click at [398, 388] on p "Youtube" at bounding box center [401, 385] width 86 height 14
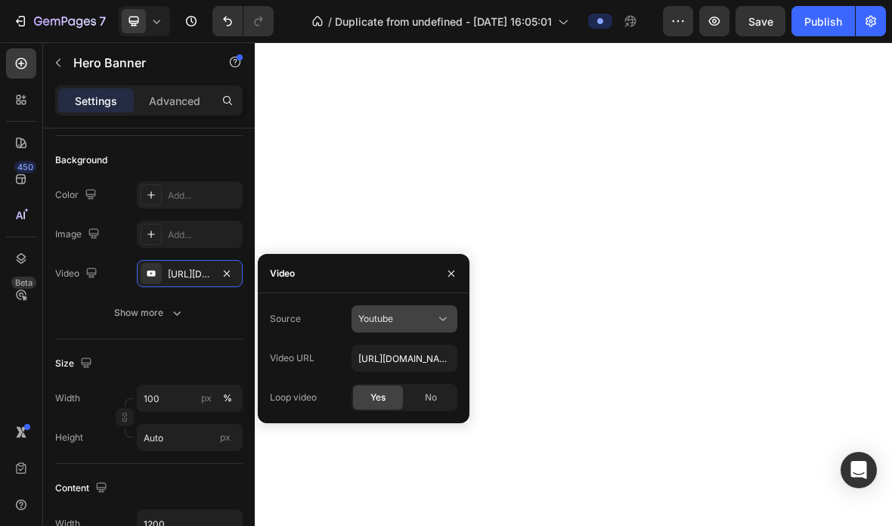
click at [417, 321] on div "Youtube" at bounding box center [396, 319] width 77 height 14
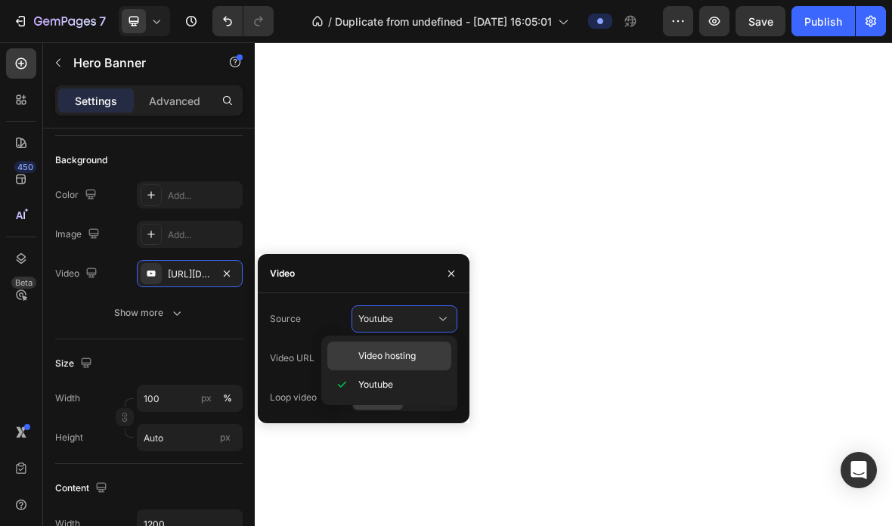
click at [407, 356] on span "Video hosting" at bounding box center [386, 356] width 57 height 14
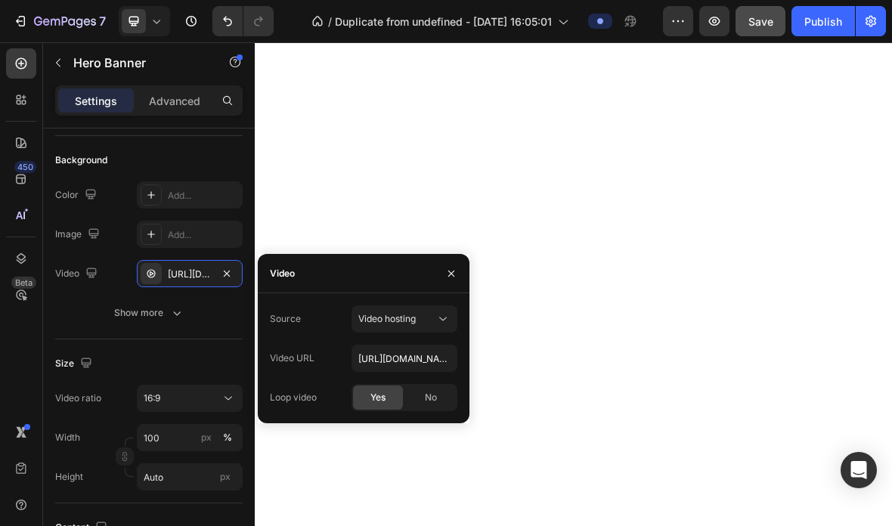
click at [763, 22] on span "Save" at bounding box center [760, 21] width 25 height 13
